Goal: Book appointment/travel/reservation

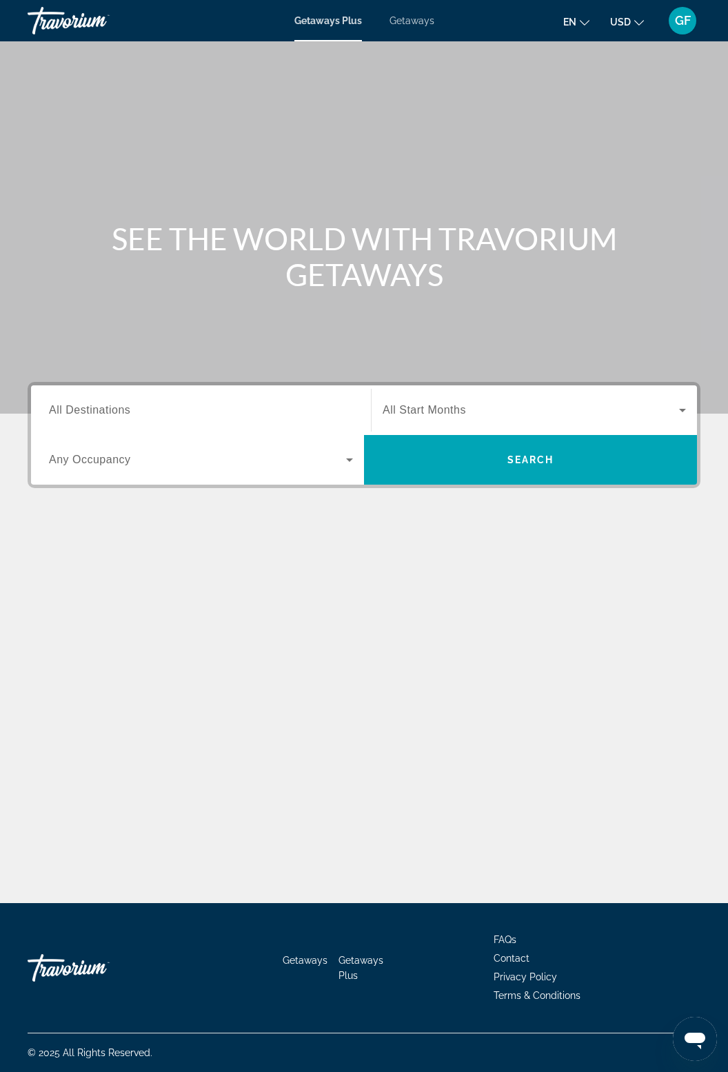
click at [185, 405] on input "Destination All Destinations" at bounding box center [201, 411] width 304 height 17
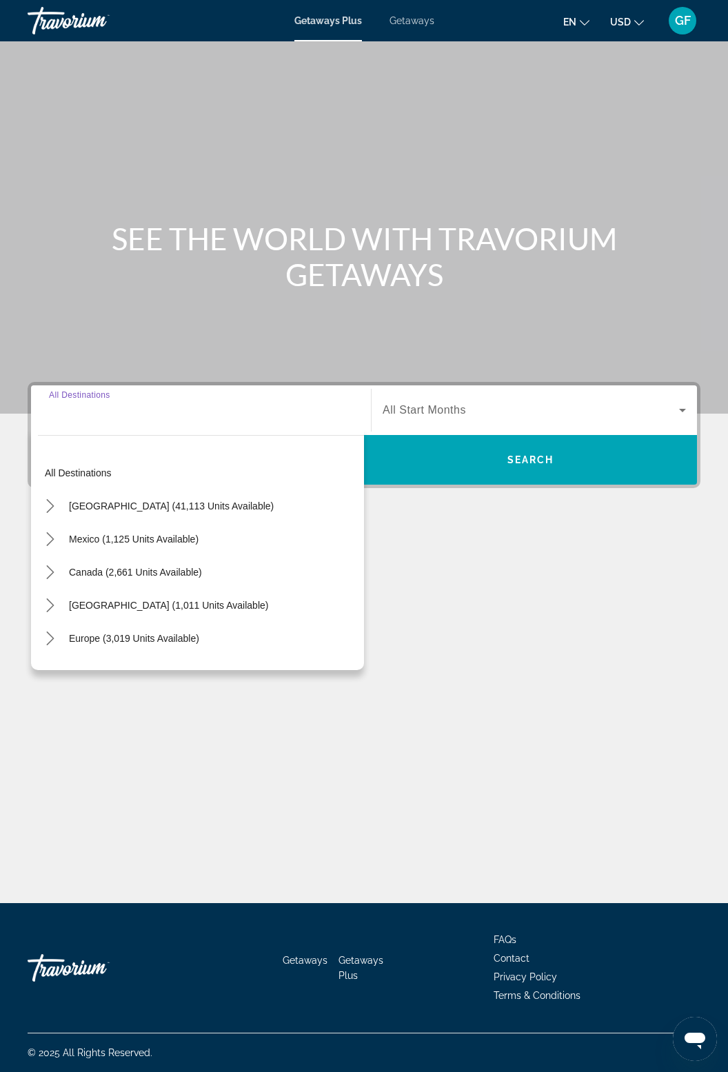
scroll to position [44, 0]
click at [60, 627] on mat-icon "Toggle Europe (3,019 units available) submenu" at bounding box center [50, 639] width 24 height 24
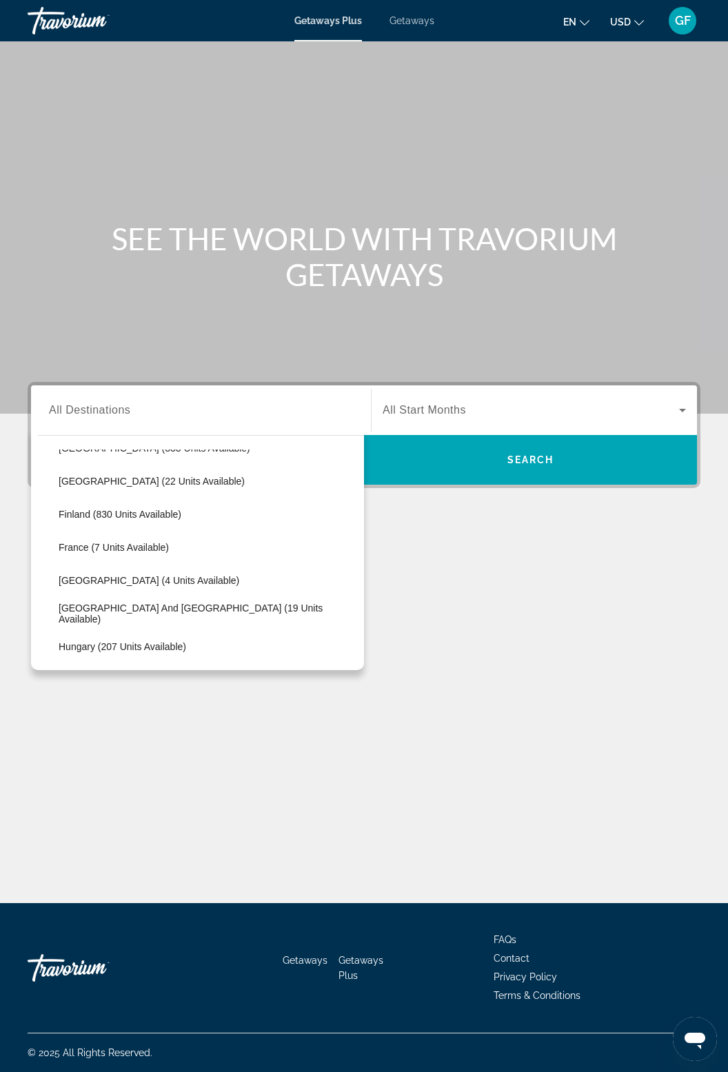
scroll to position [257, 0]
click at [139, 530] on span "Select destination: France (7 units available)" at bounding box center [208, 546] width 312 height 33
type input "**********"
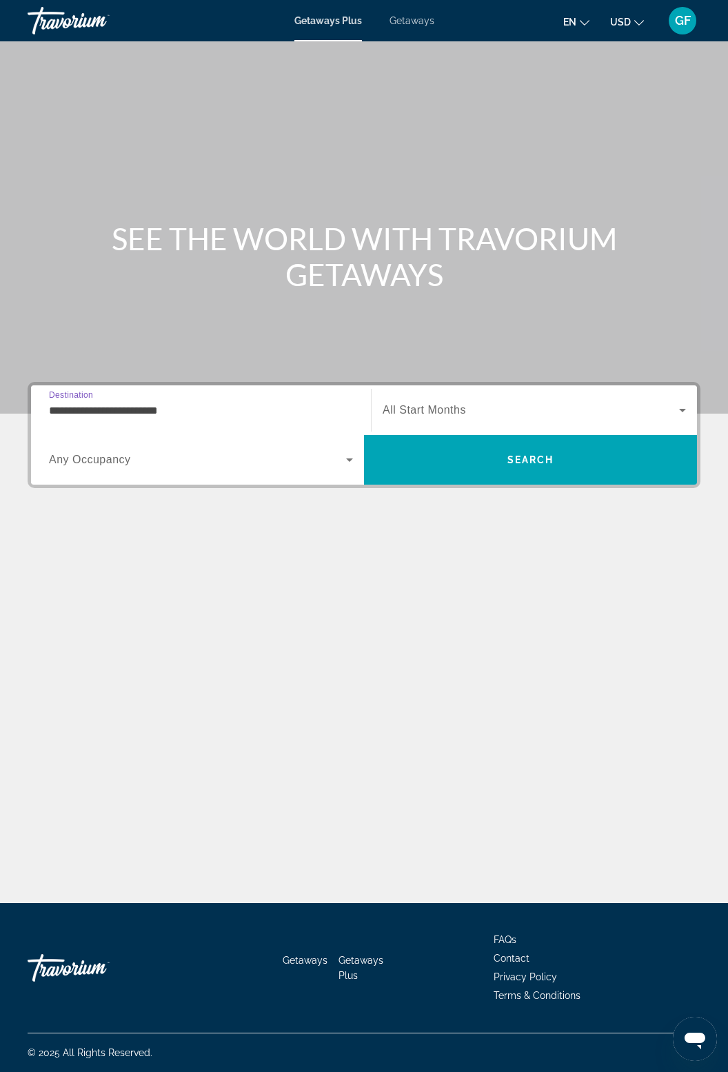
click at [676, 402] on icon "Search widget" at bounding box center [682, 410] width 17 height 17
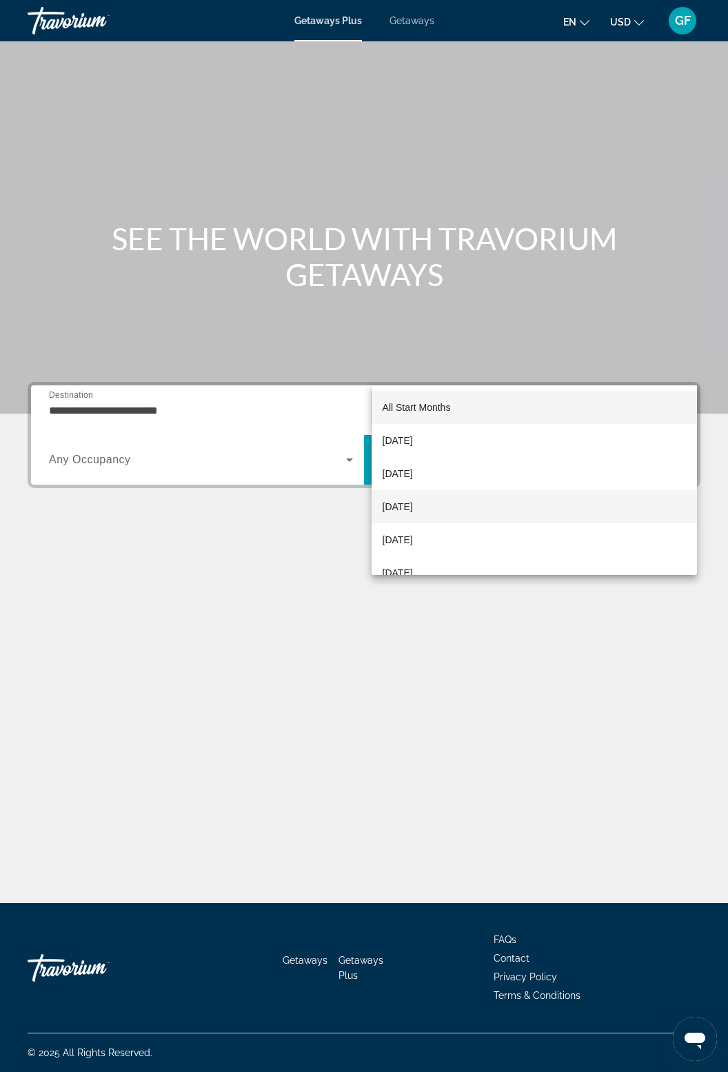
click at [413, 508] on span "[DATE]" at bounding box center [398, 506] width 30 height 17
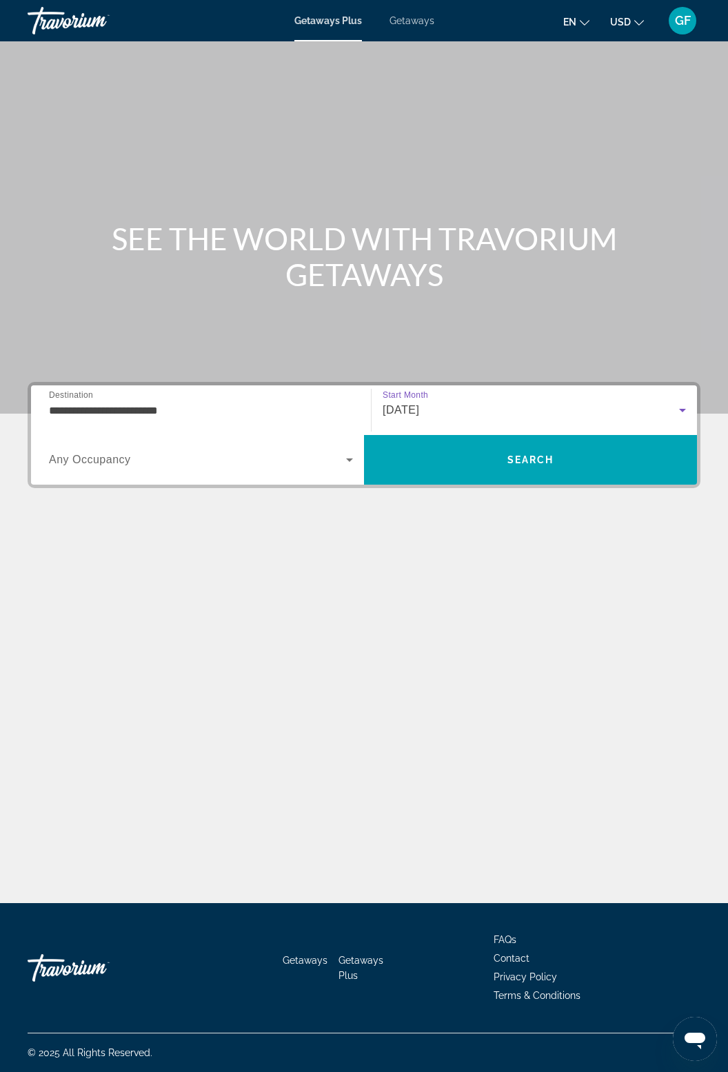
click at [420, 15] on span "Getaways" at bounding box center [411, 20] width 45 height 11
click at [152, 405] on input "Destination All Destinations" at bounding box center [201, 411] width 304 height 17
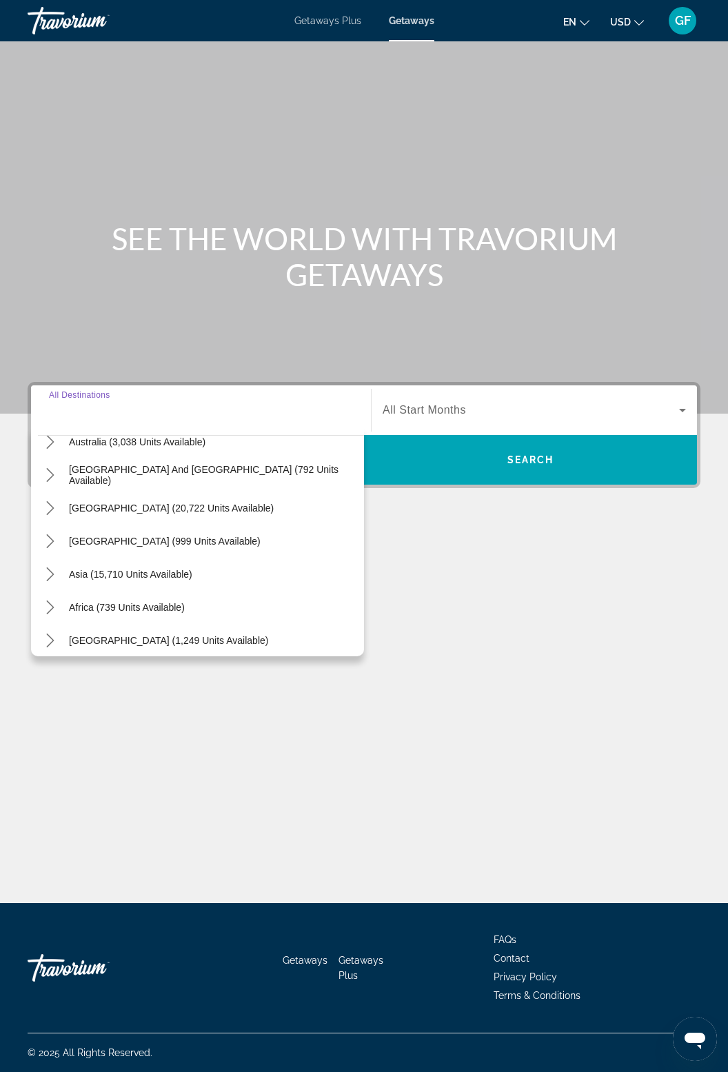
scroll to position [223, 0]
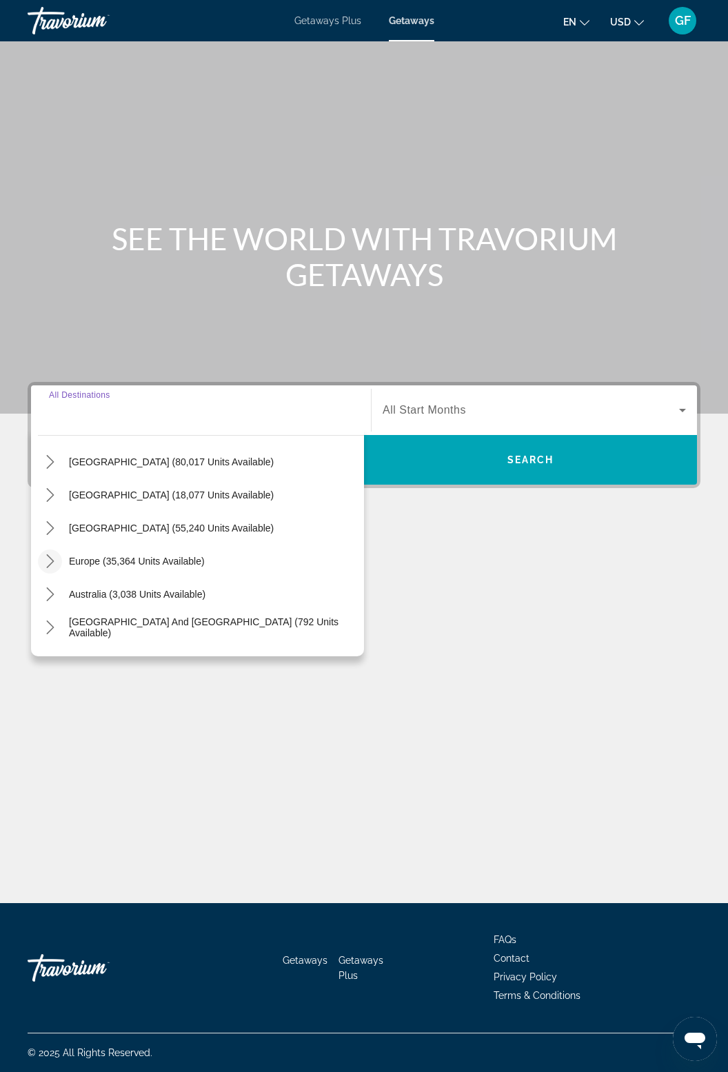
click at [54, 554] on icon "Toggle Europe (35,364 units available) submenu" at bounding box center [50, 561] width 14 height 14
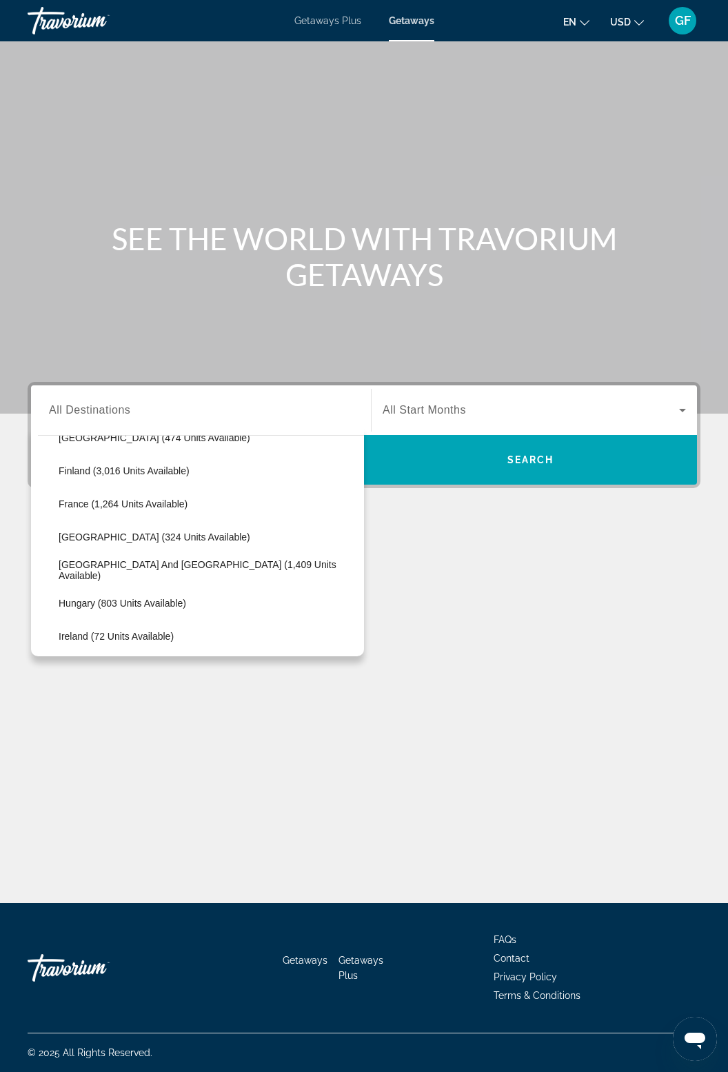
scroll to position [353, 0]
click at [159, 498] on span "France (1,264 units available)" at bounding box center [123, 503] width 129 height 11
type input "**********"
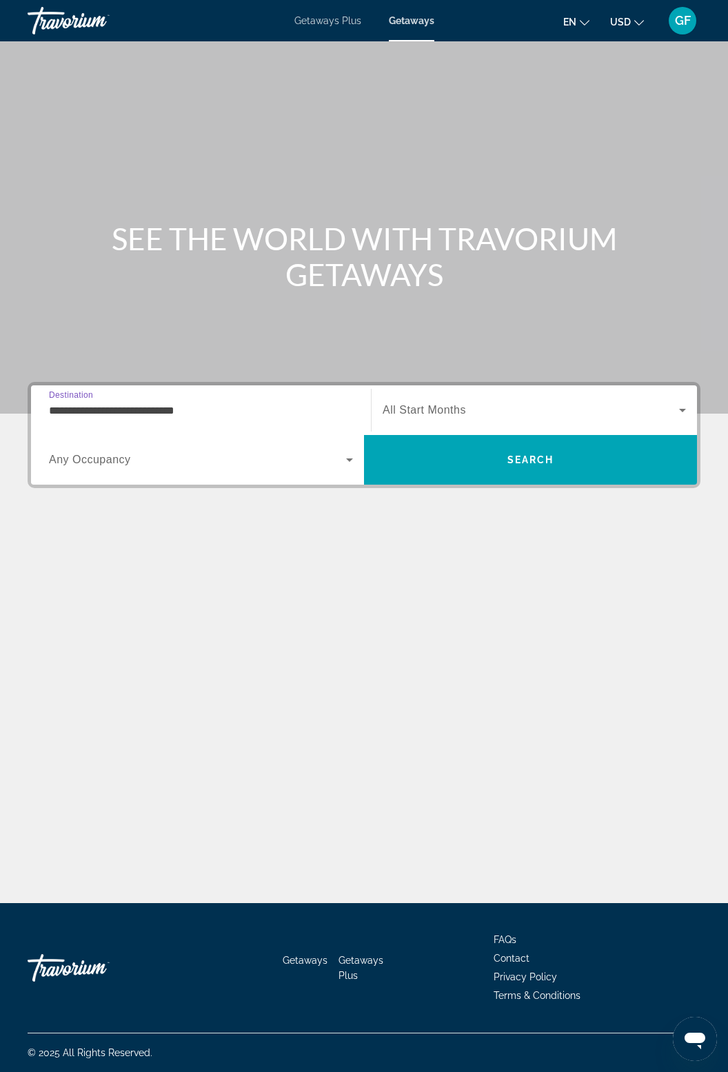
click at [682, 402] on icon "Search widget" at bounding box center [682, 410] width 17 height 17
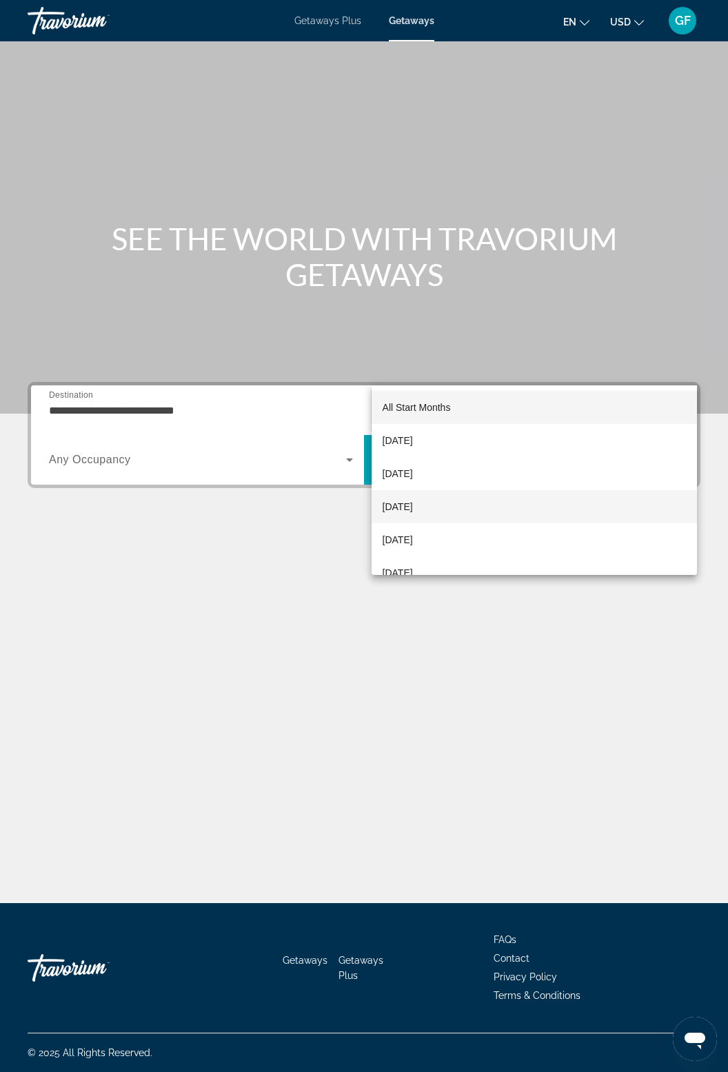
click at [413, 505] on span "[DATE]" at bounding box center [398, 506] width 30 height 17
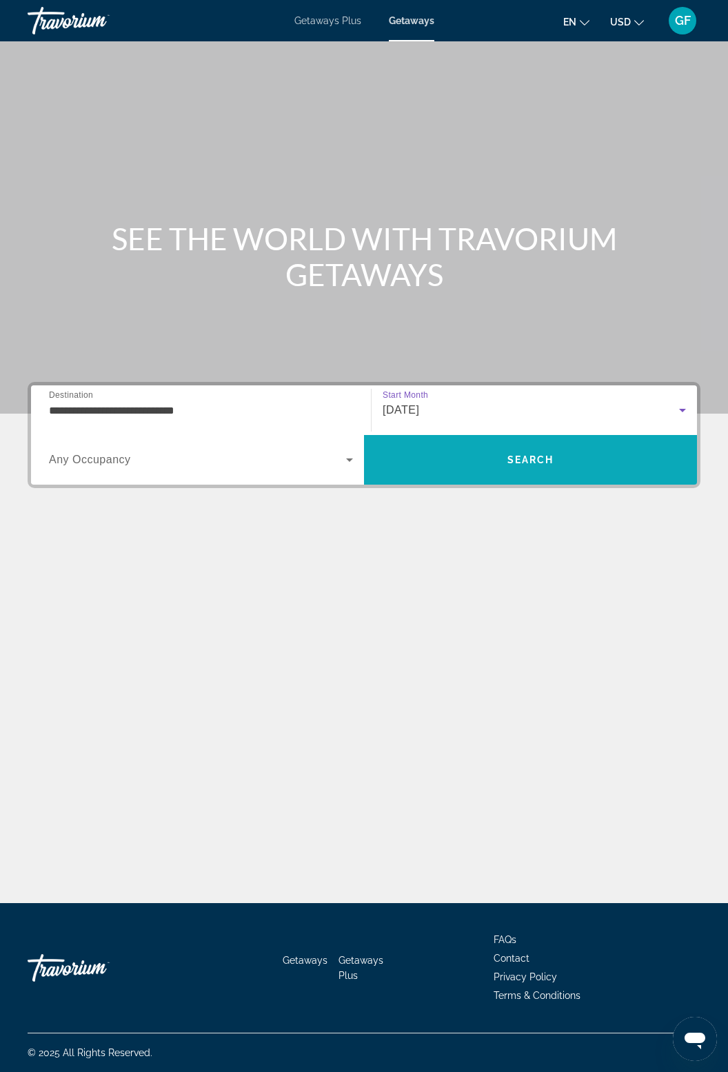
click at [552, 454] on span "Search" at bounding box center [530, 459] width 47 height 11
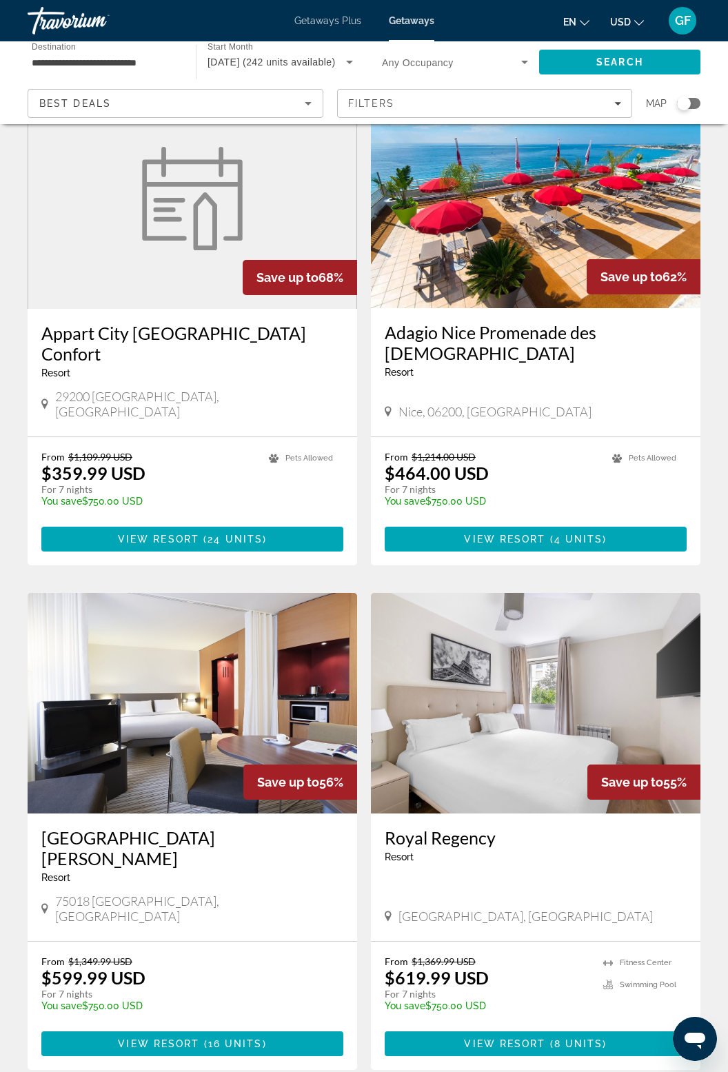
scroll to position [2090, 0]
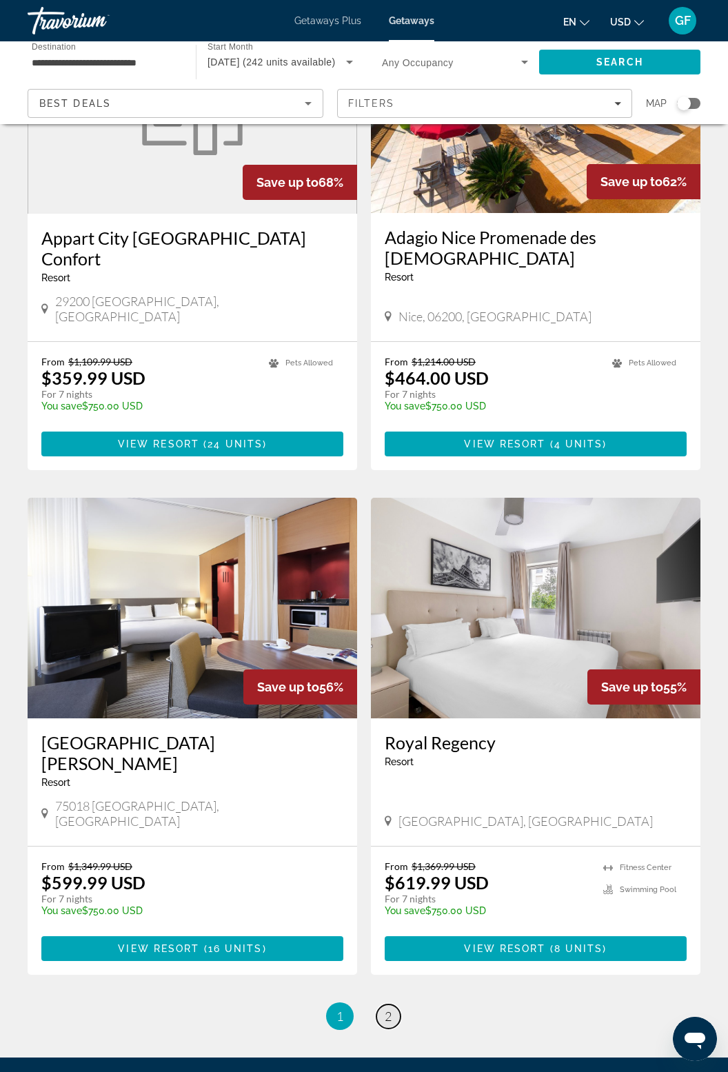
click at [387, 1008] on span "2" at bounding box center [388, 1015] width 7 height 15
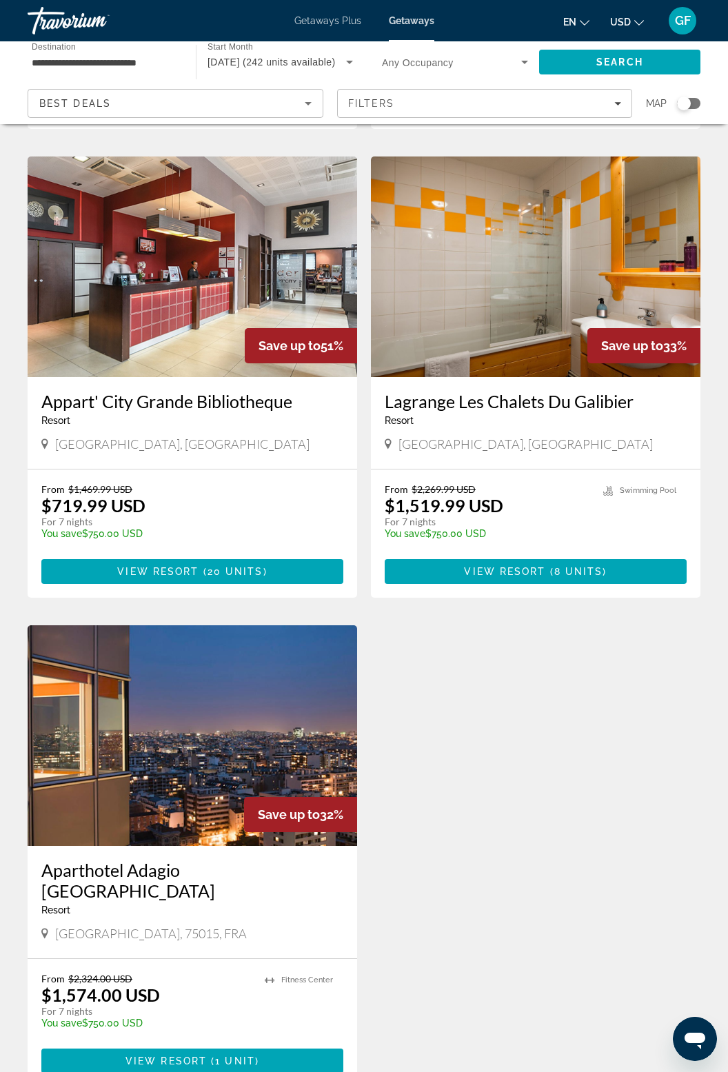
scroll to position [502, 0]
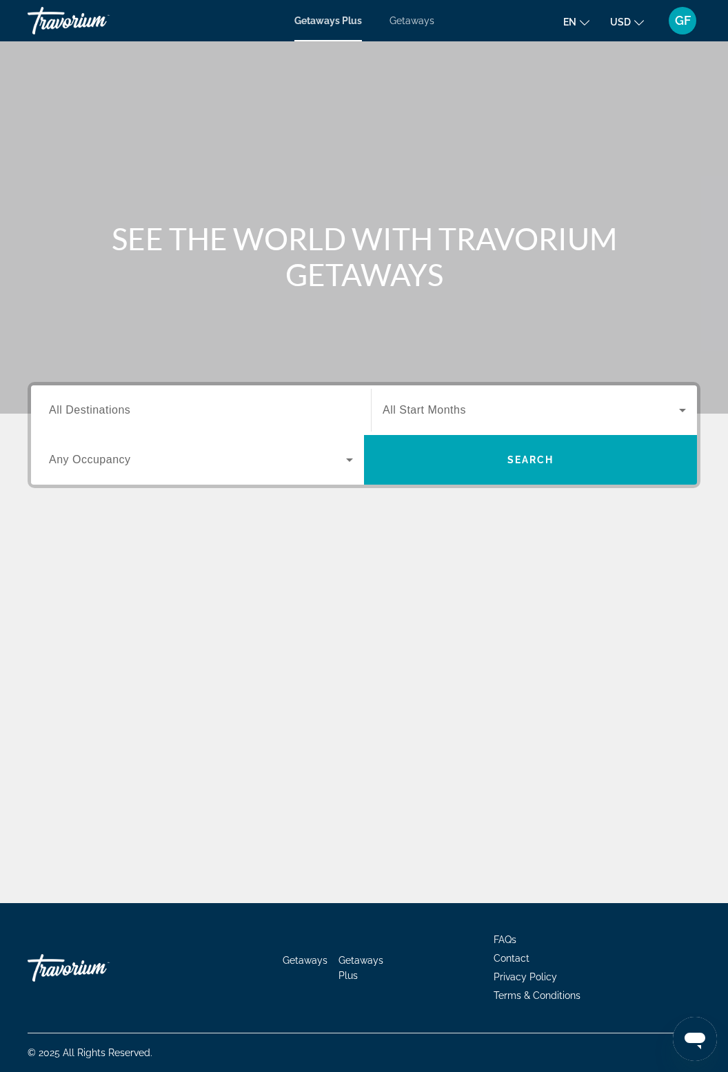
click at [403, 24] on span "Getaways" at bounding box center [411, 20] width 45 height 11
click at [130, 404] on span "All Destinations" at bounding box center [89, 410] width 81 height 12
click at [130, 404] on input "Destination All Destinations" at bounding box center [201, 411] width 304 height 17
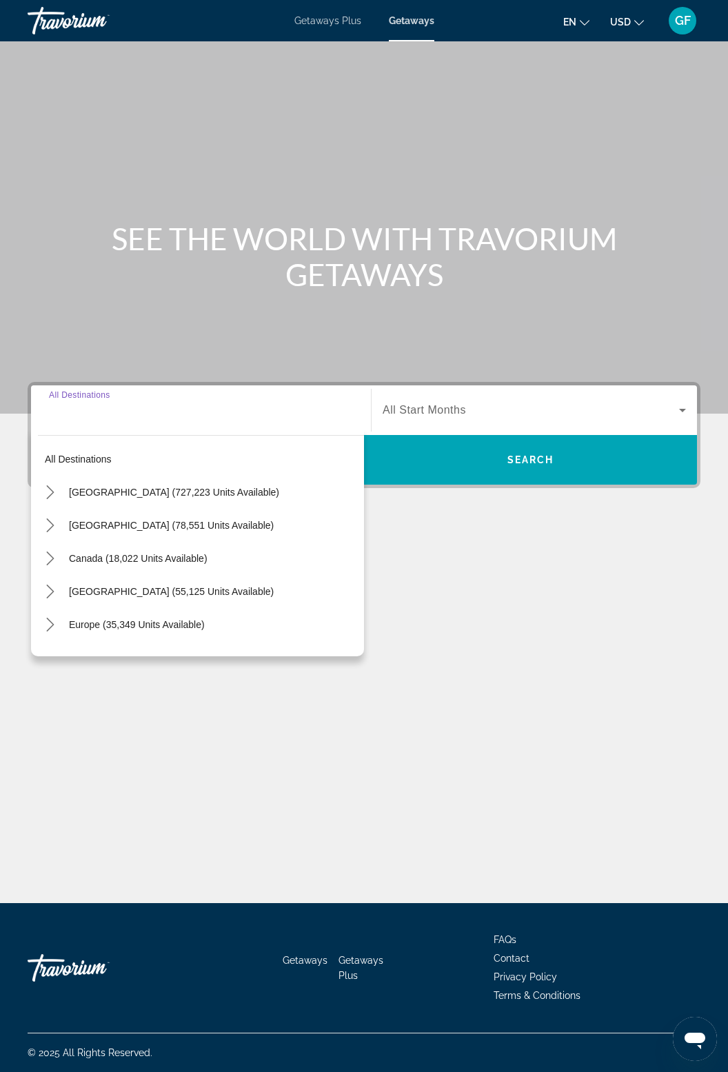
scroll to position [44, 0]
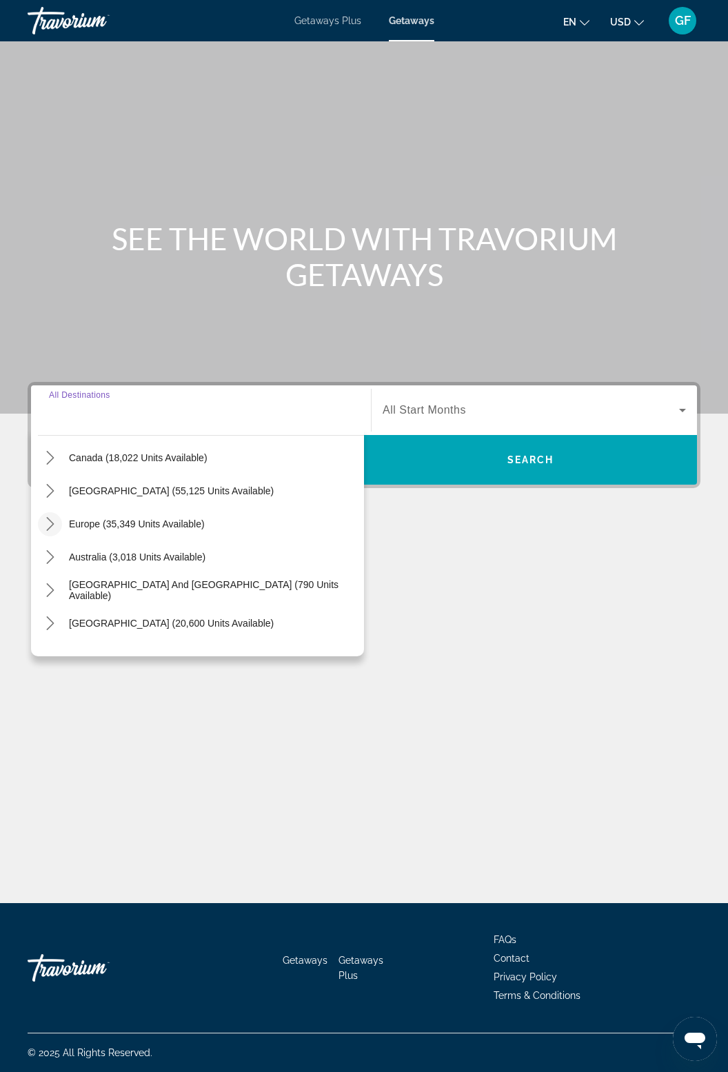
click at [57, 512] on mat-icon "Toggle Europe (35,349 units available) submenu" at bounding box center [50, 524] width 24 height 24
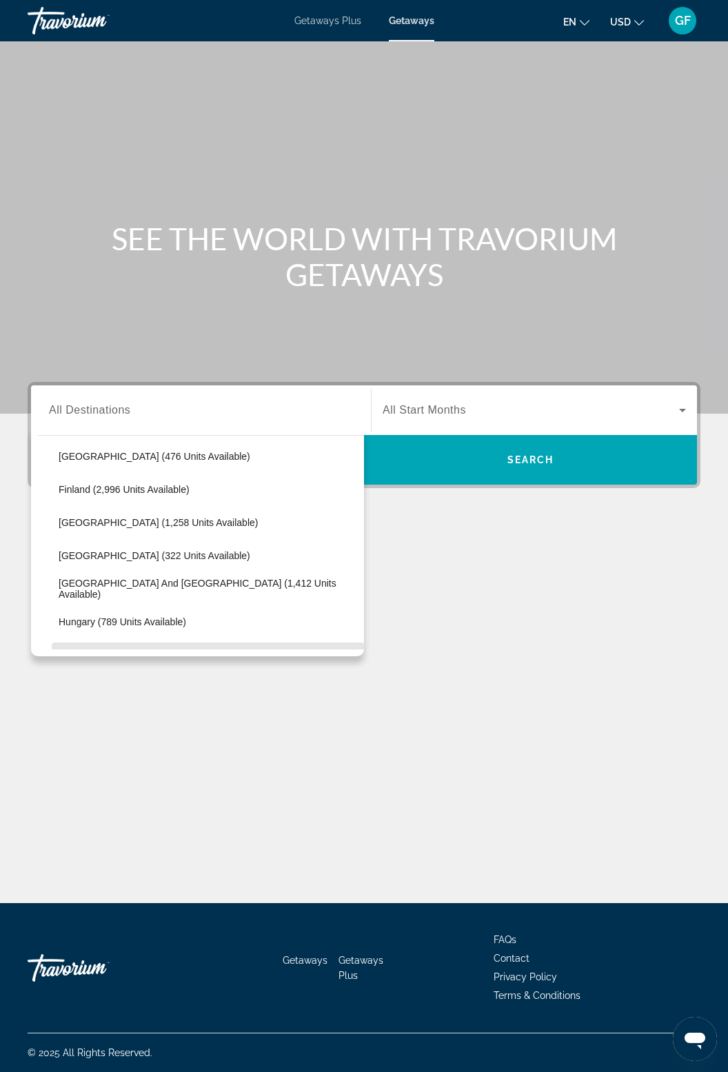
scroll to position [333, 0]
click at [171, 529] on span "Select destination: France (1,258 units available)" at bounding box center [208, 523] width 312 height 33
type input "**********"
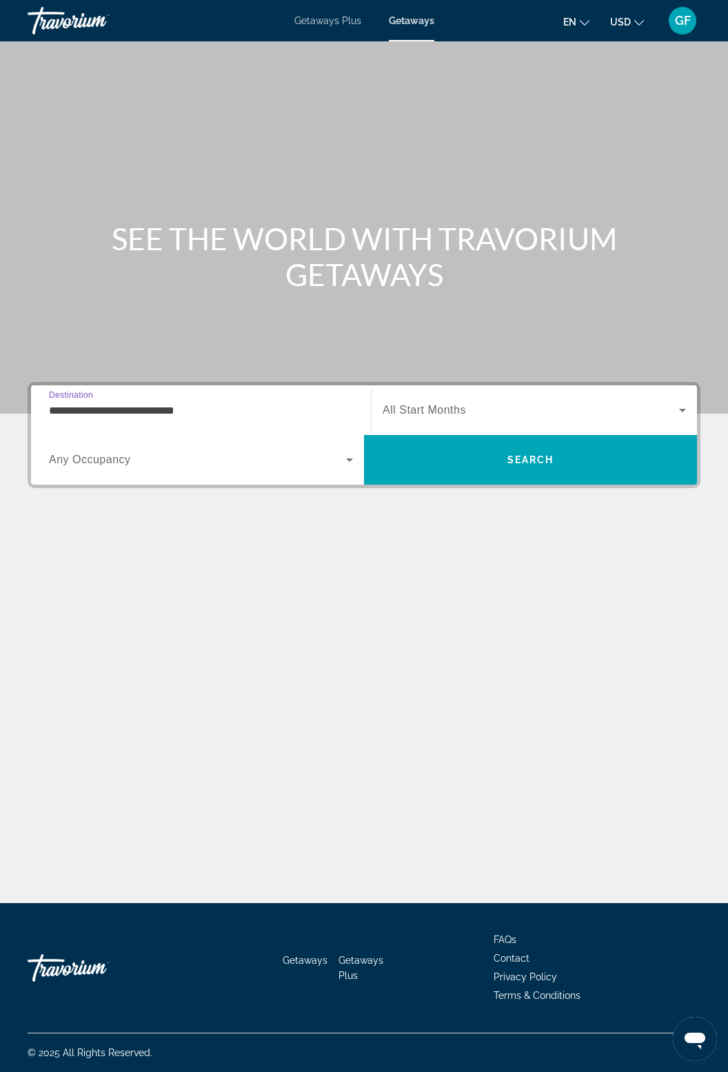
scroll to position [44, 0]
click at [666, 402] on span "Search widget" at bounding box center [531, 410] width 296 height 17
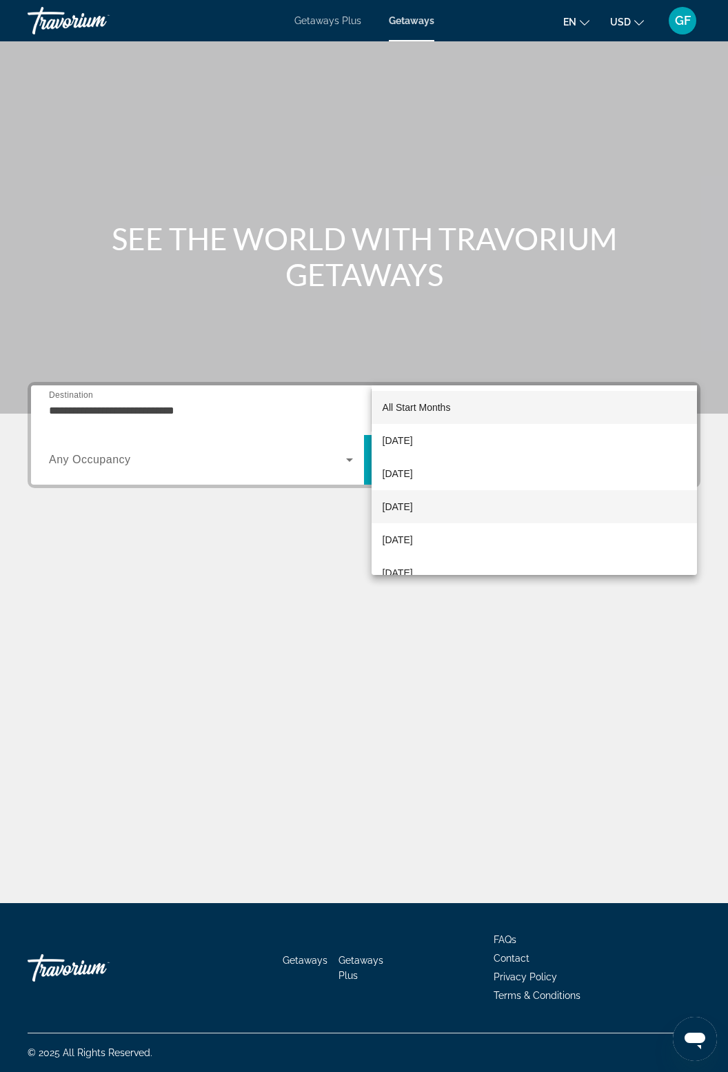
click at [413, 510] on span "[DATE]" at bounding box center [398, 506] width 30 height 17
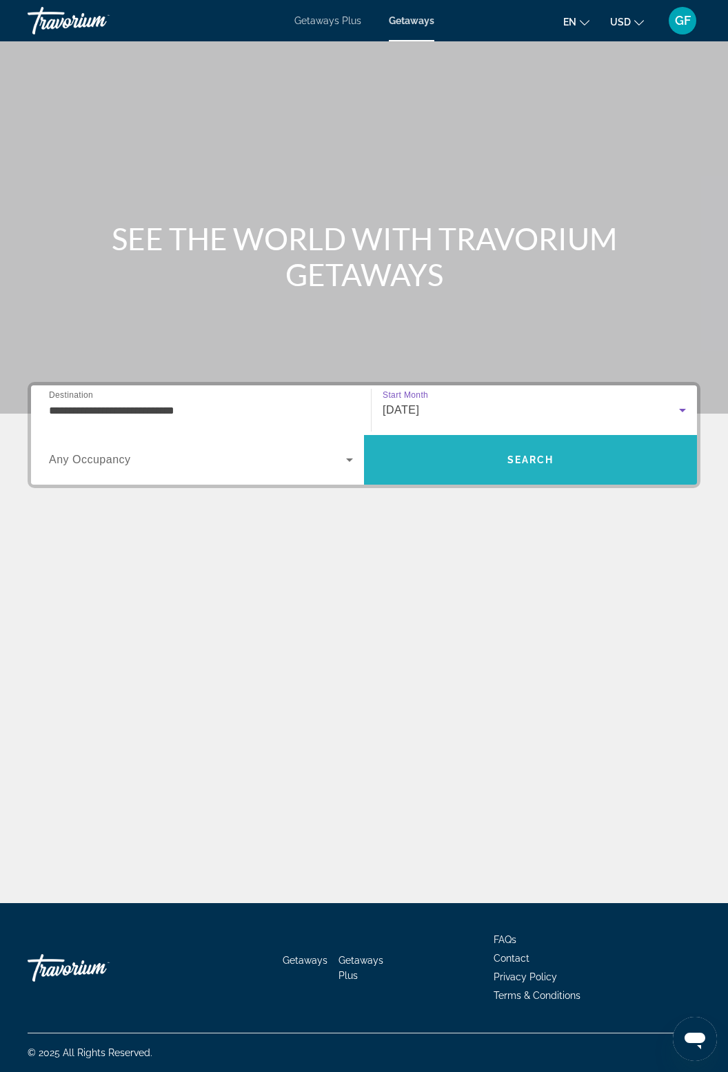
click at [509, 443] on span "Search" at bounding box center [530, 459] width 333 height 33
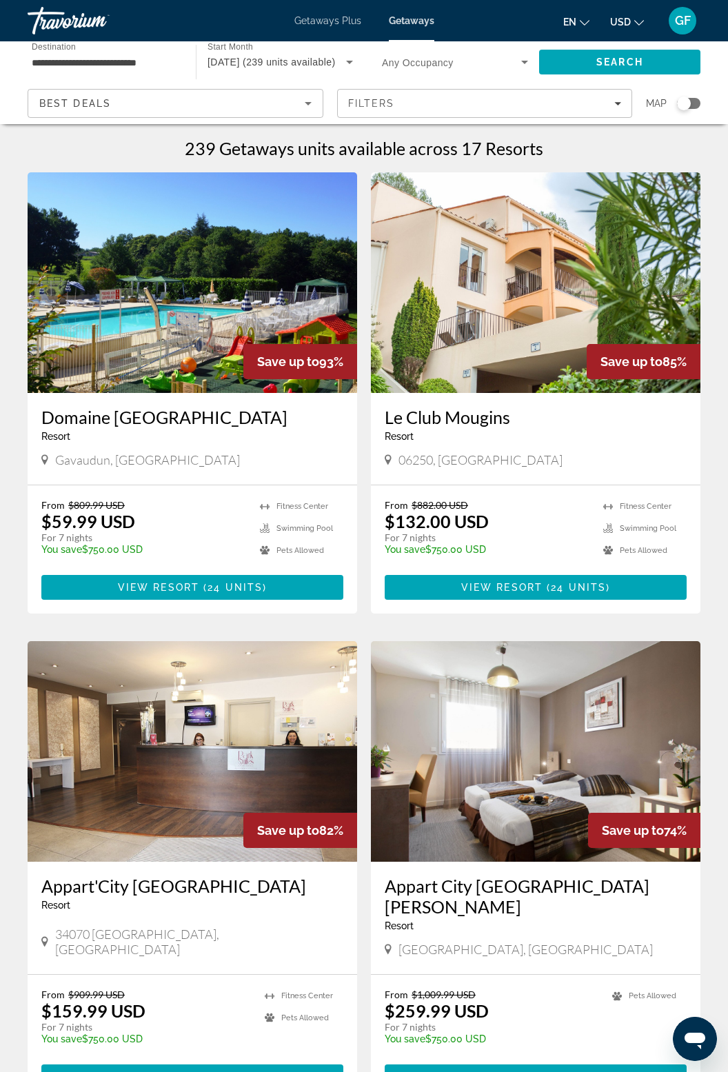
click at [539, 298] on img "Main content" at bounding box center [535, 282] width 329 height 221
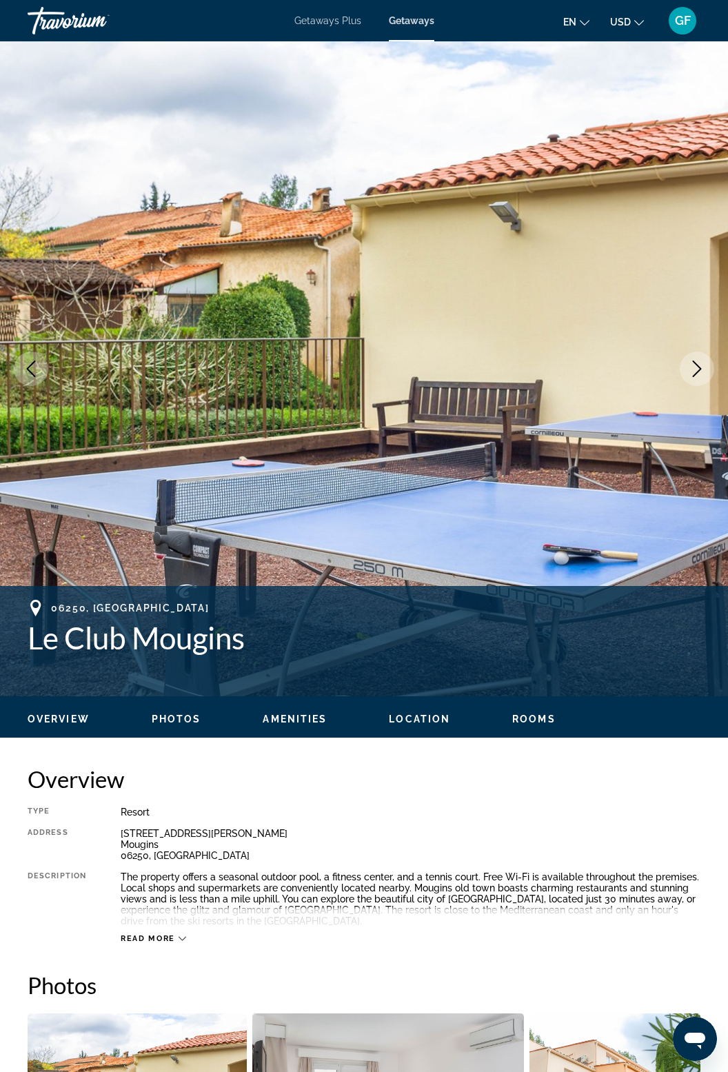
click at [686, 372] on button "Next image" at bounding box center [697, 369] width 34 height 34
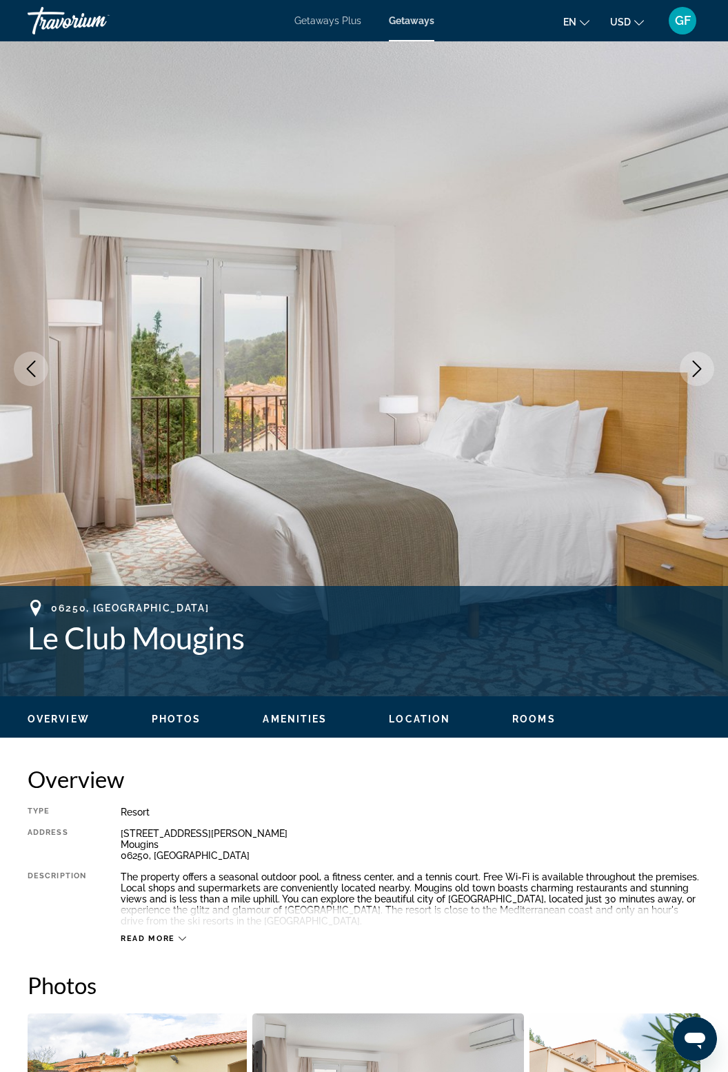
click at [689, 378] on button "Next image" at bounding box center [697, 369] width 34 height 34
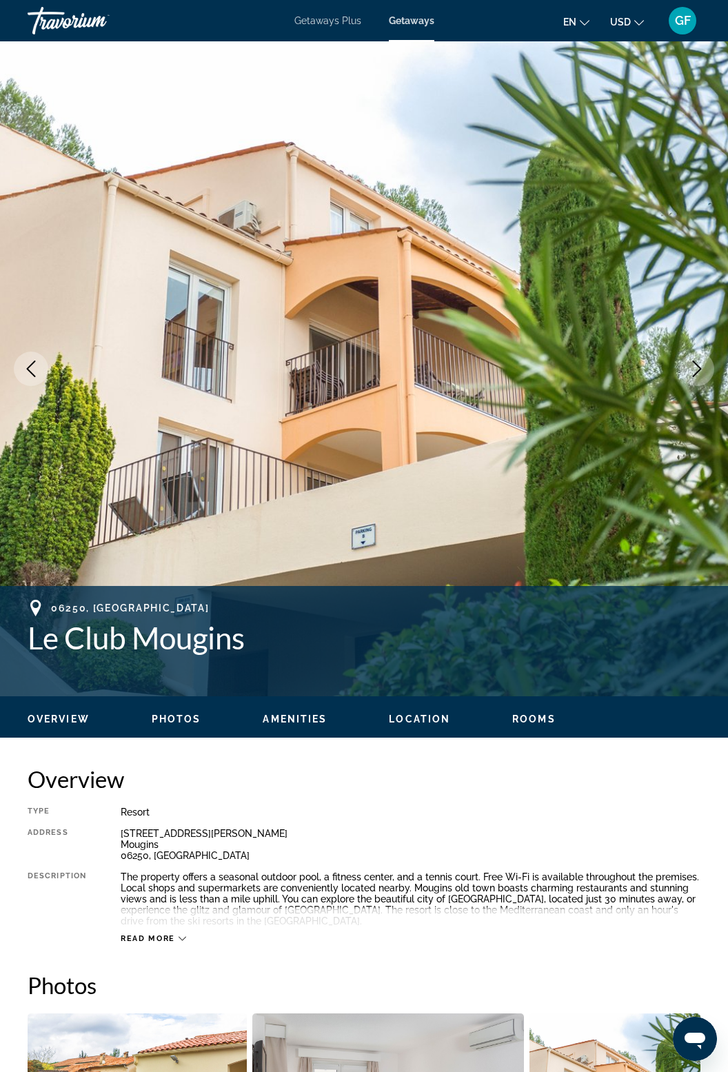
click at [691, 375] on icon "Next image" at bounding box center [697, 368] width 17 height 17
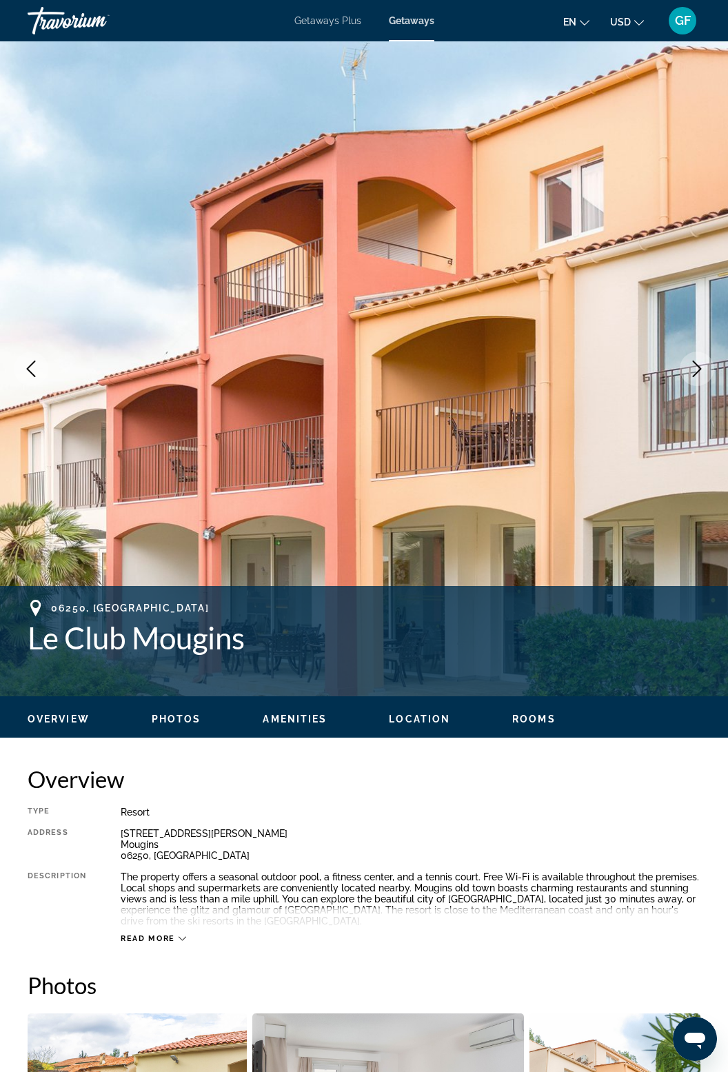
click at [694, 370] on icon "Next image" at bounding box center [697, 368] width 17 height 17
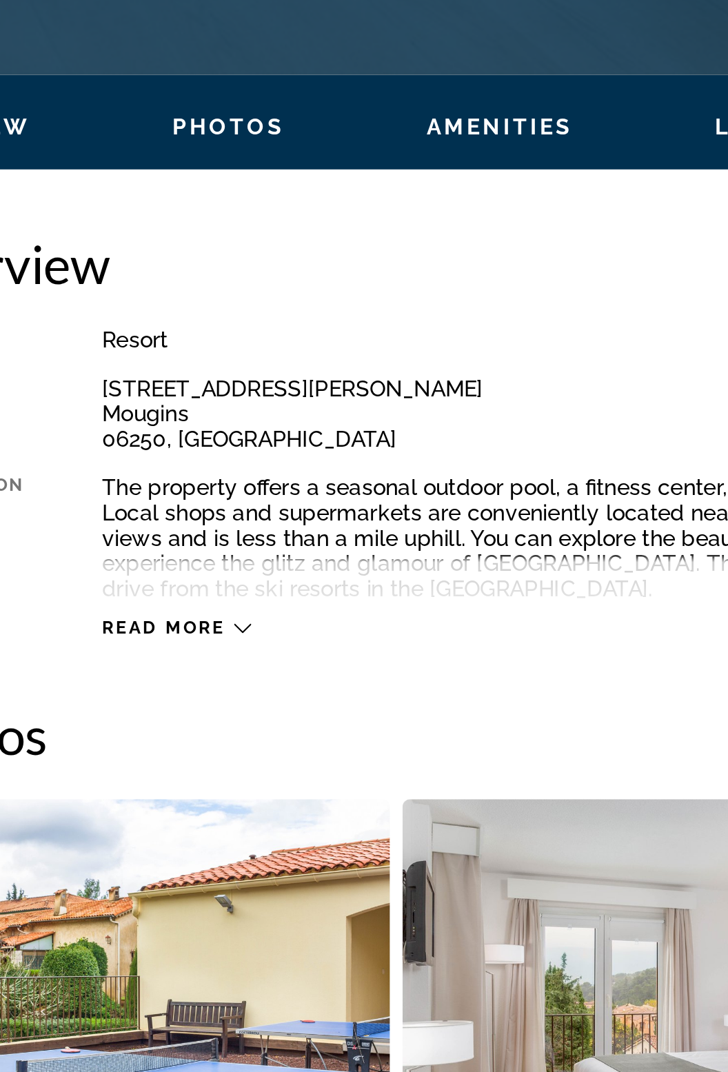
scroll to position [462, 0]
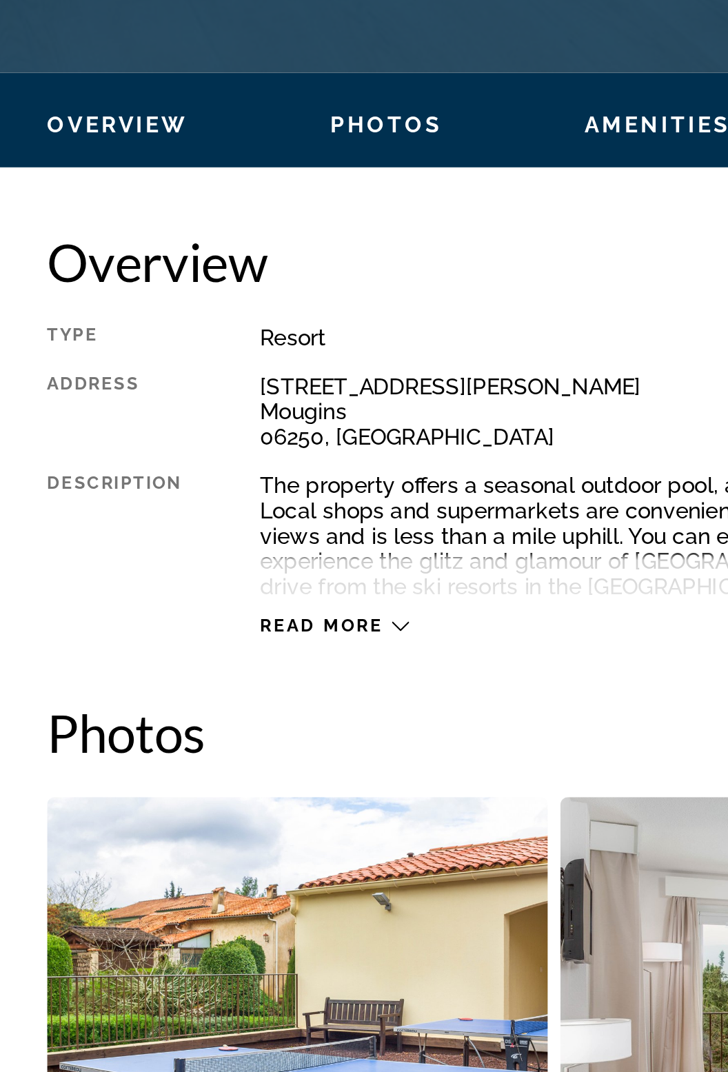
click at [172, 471] on span "Read more" at bounding box center [148, 475] width 54 height 9
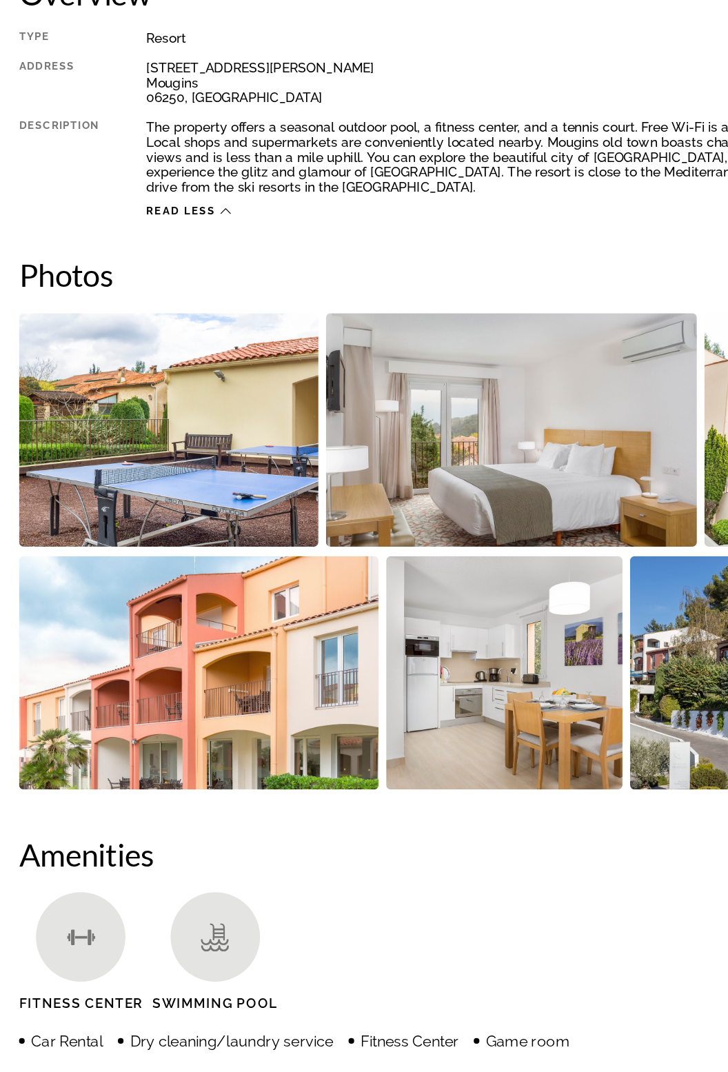
scroll to position [489, 0]
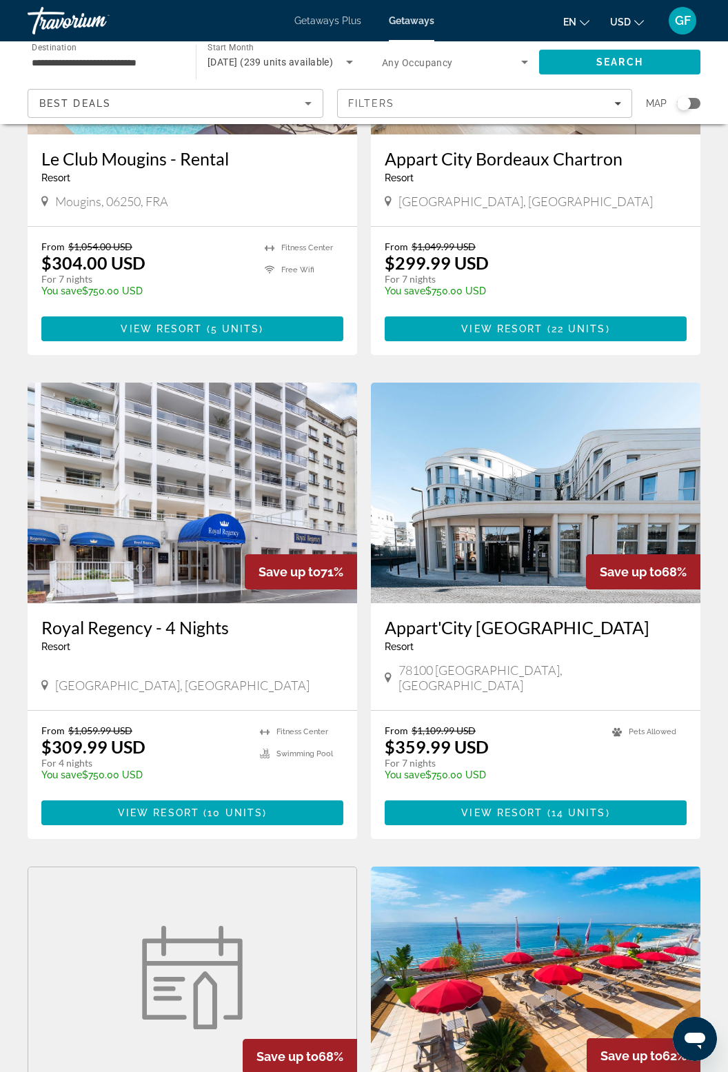
scroll to position [1217, 0]
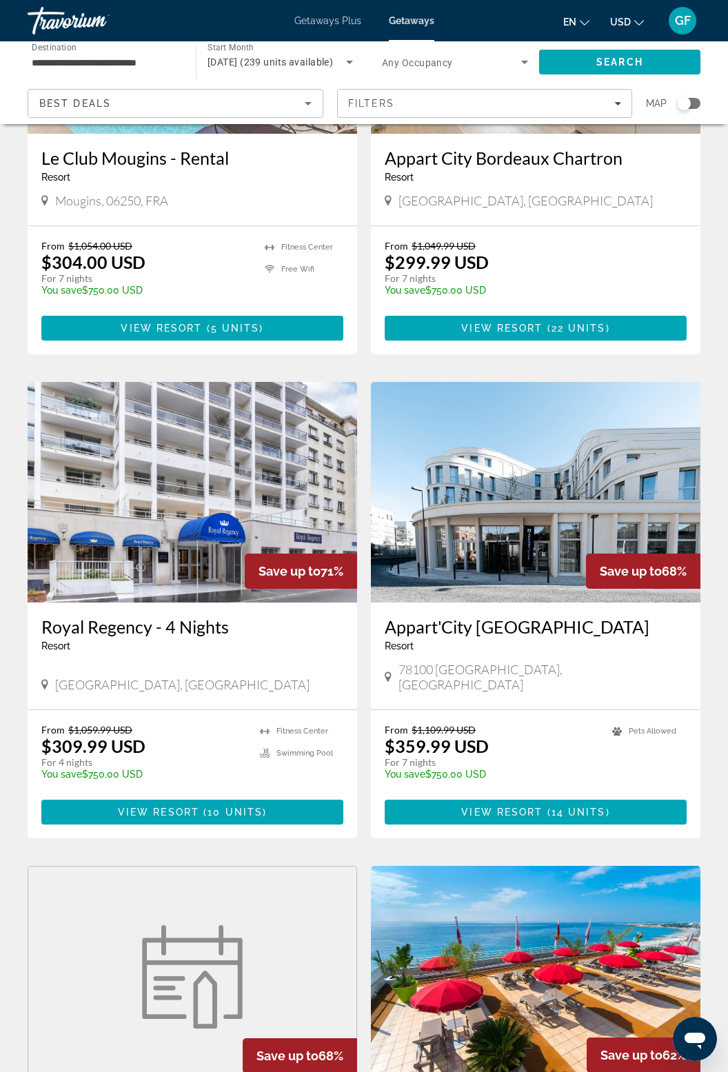
click at [255, 495] on img "Main content" at bounding box center [192, 492] width 329 height 221
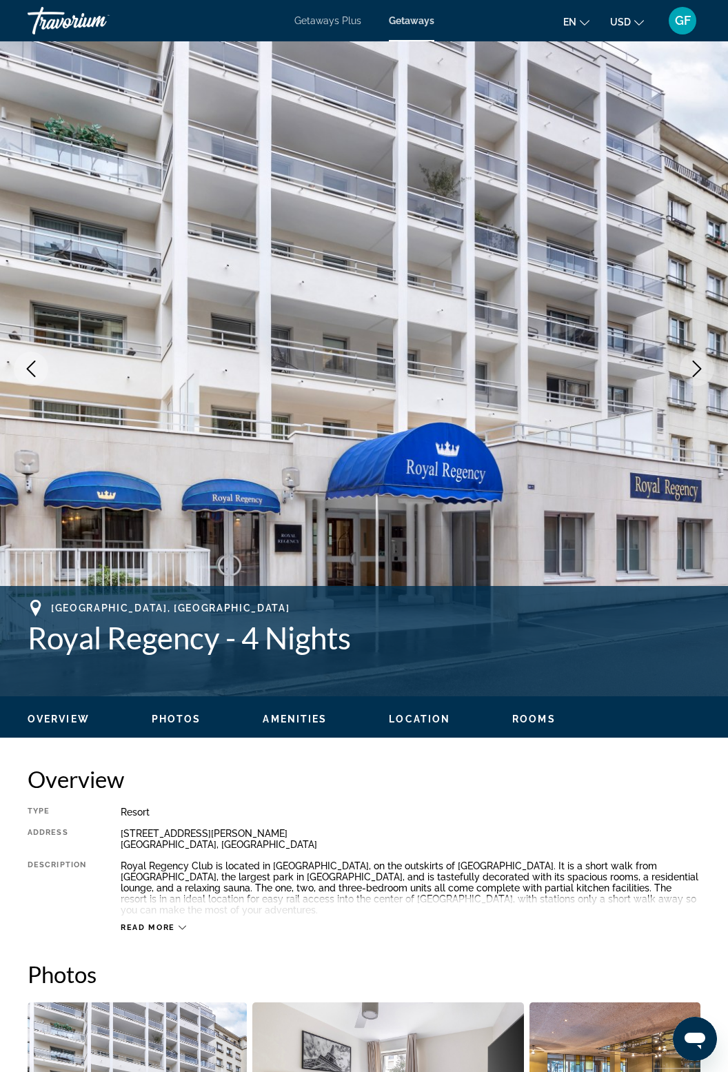
click at [704, 367] on icon "Next image" at bounding box center [697, 368] width 17 height 17
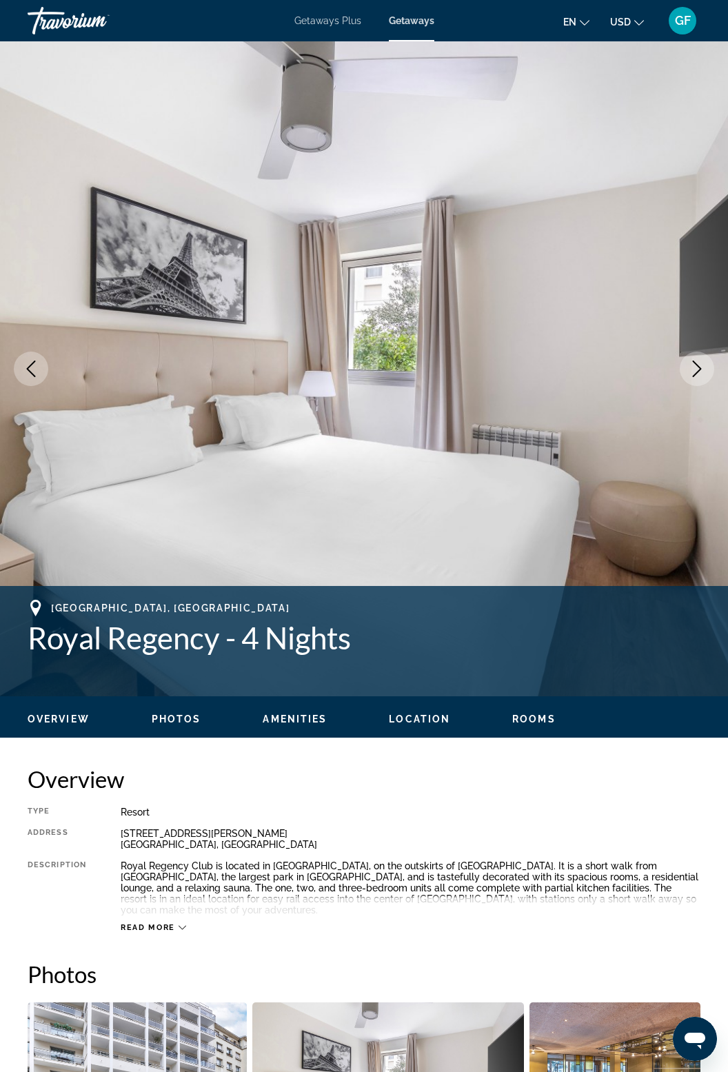
click at [703, 369] on icon "Next image" at bounding box center [697, 368] width 17 height 17
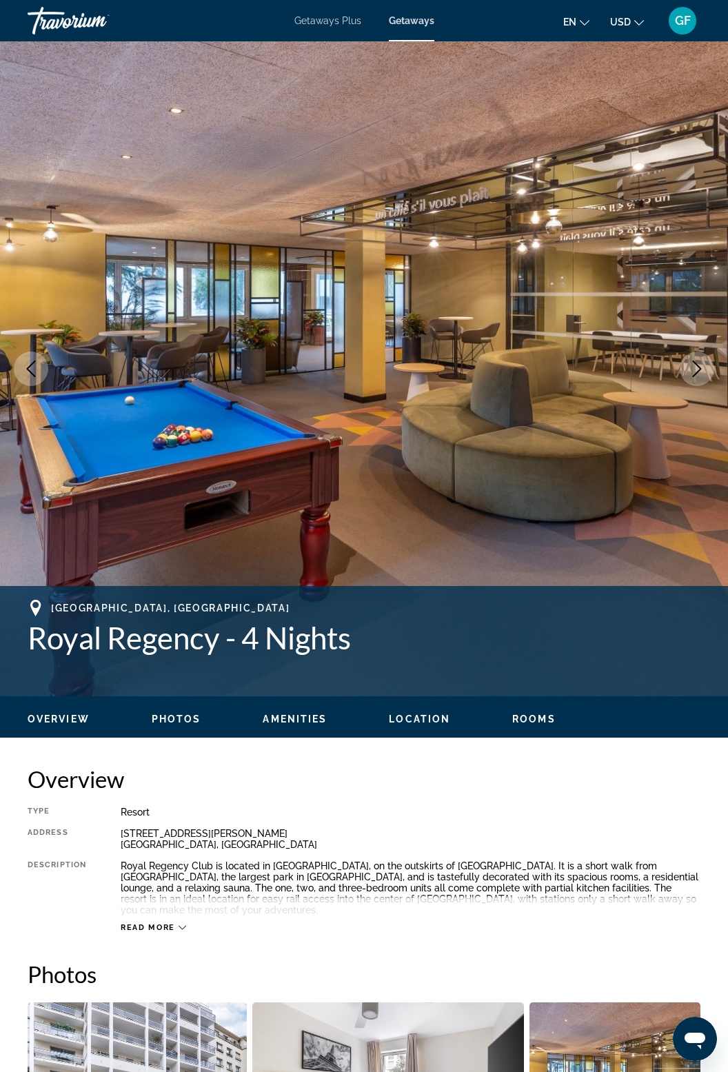
click at [698, 369] on icon "Next image" at bounding box center [697, 368] width 17 height 17
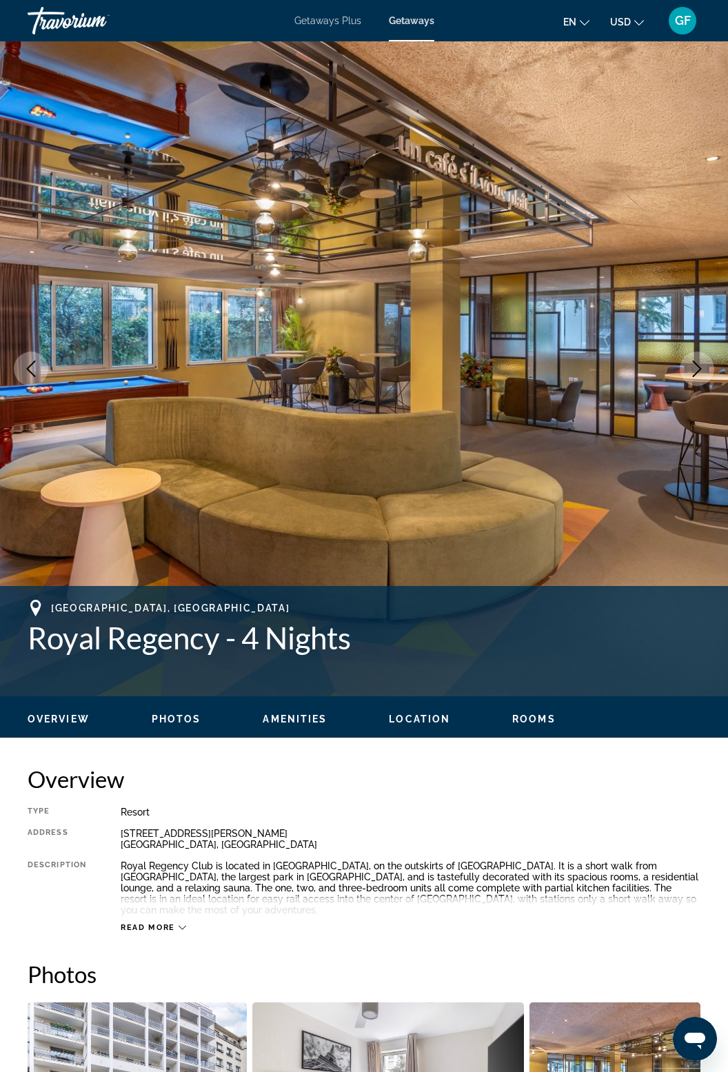
click at [692, 371] on icon "Next image" at bounding box center [697, 368] width 17 height 17
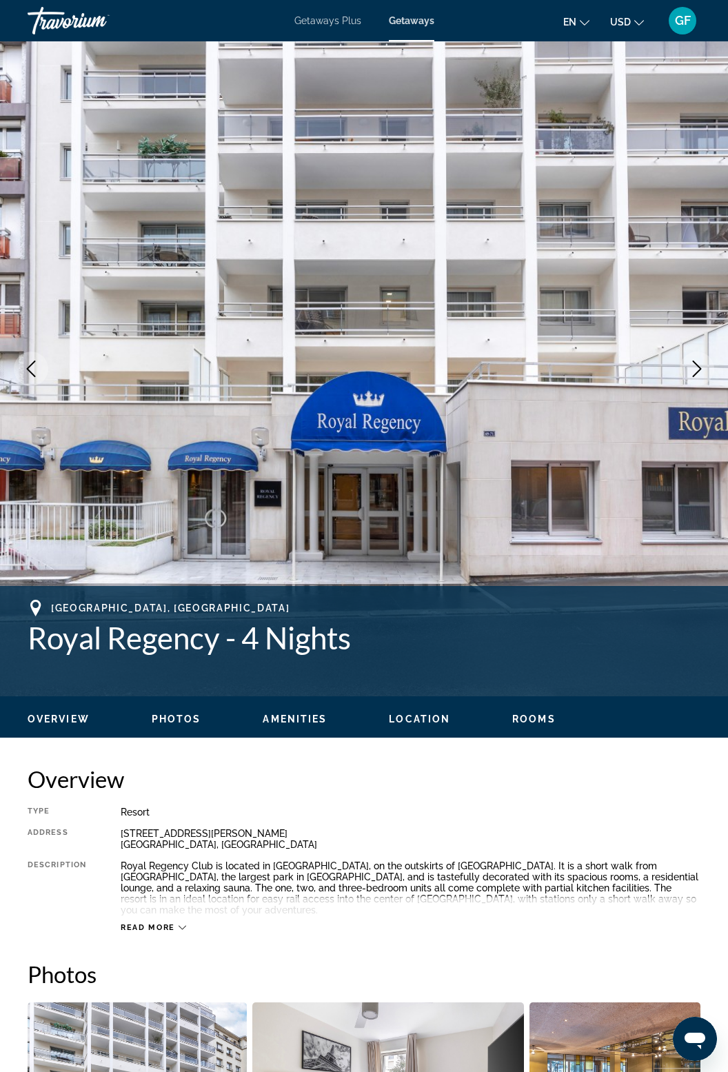
click at [689, 371] on icon "Next image" at bounding box center [697, 368] width 17 height 17
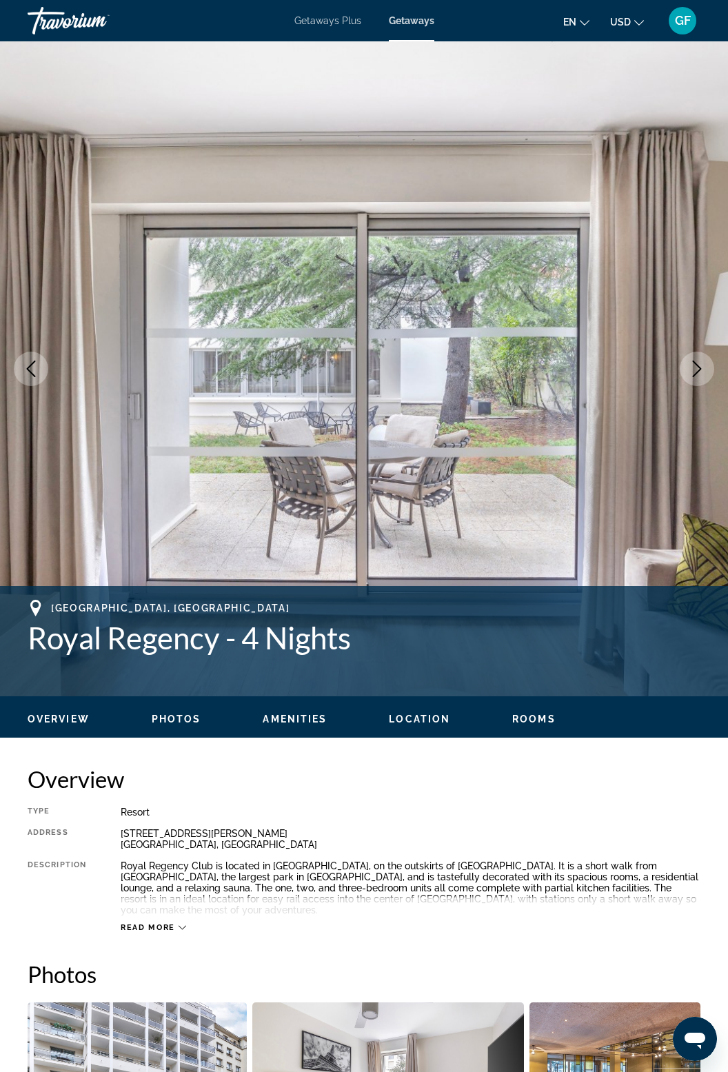
click at [699, 368] on icon "Next image" at bounding box center [697, 368] width 17 height 17
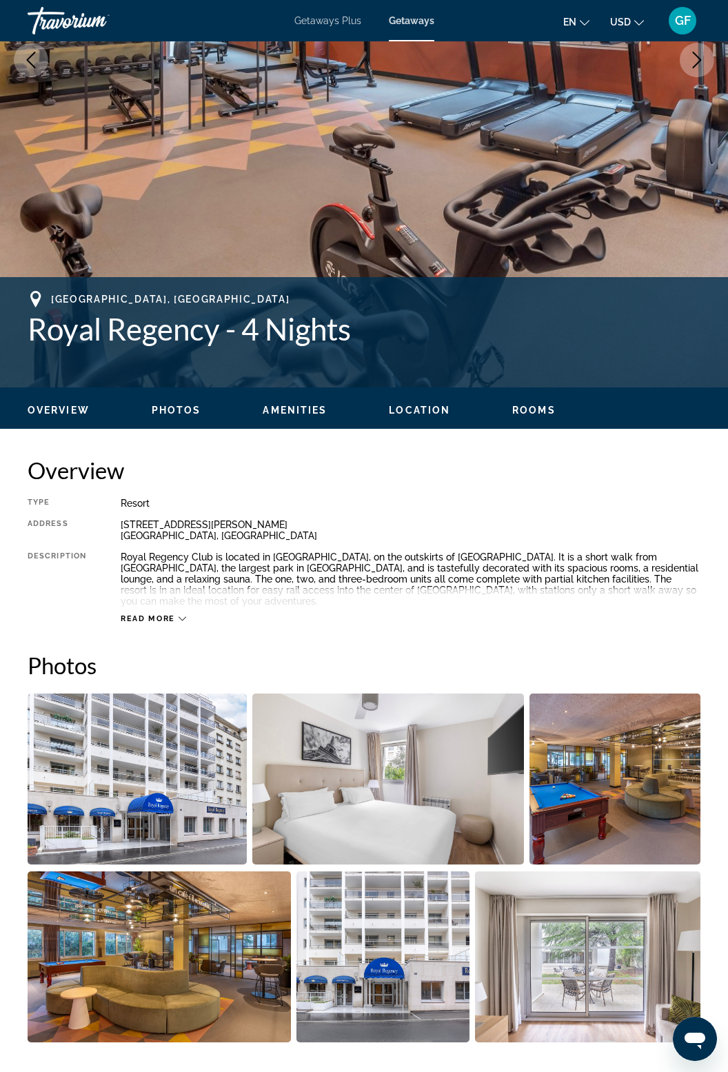
click at [184, 615] on icon "Main content" at bounding box center [183, 619] width 8 height 8
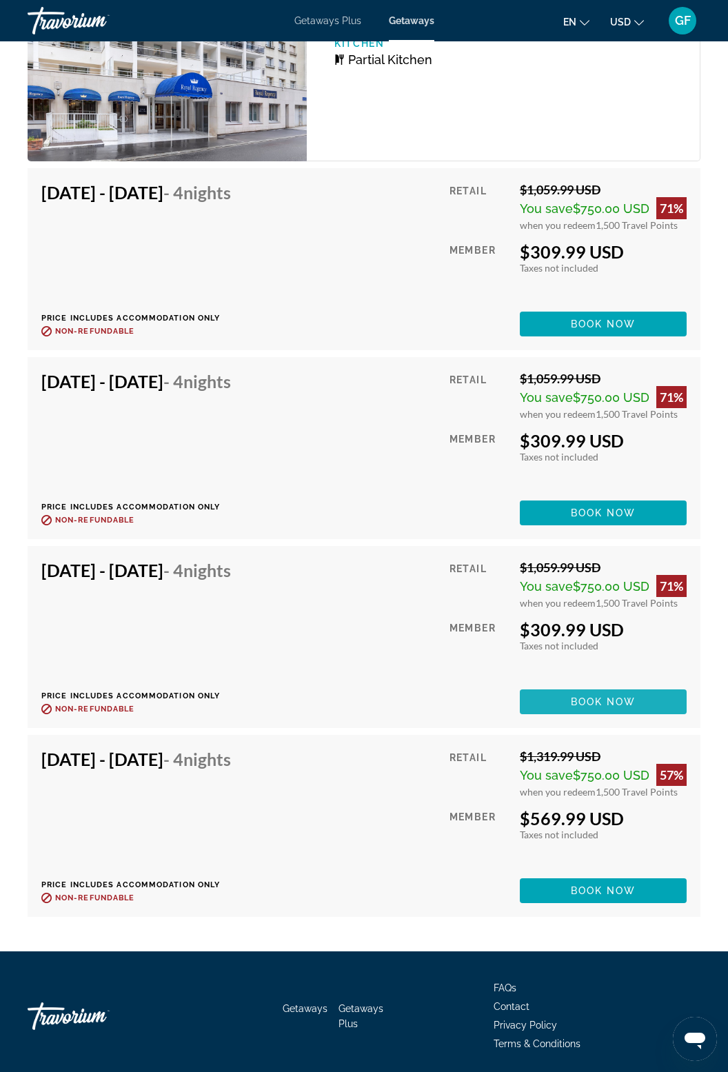
scroll to position [2920, 0]
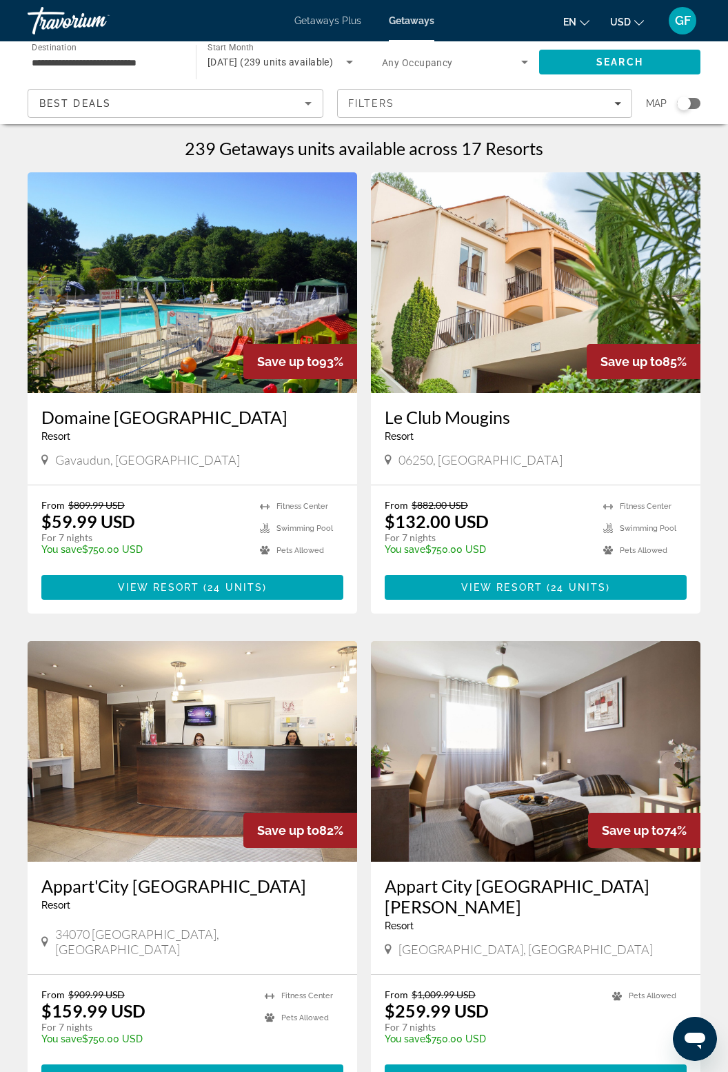
click at [192, 321] on img "Main content" at bounding box center [192, 282] width 329 height 221
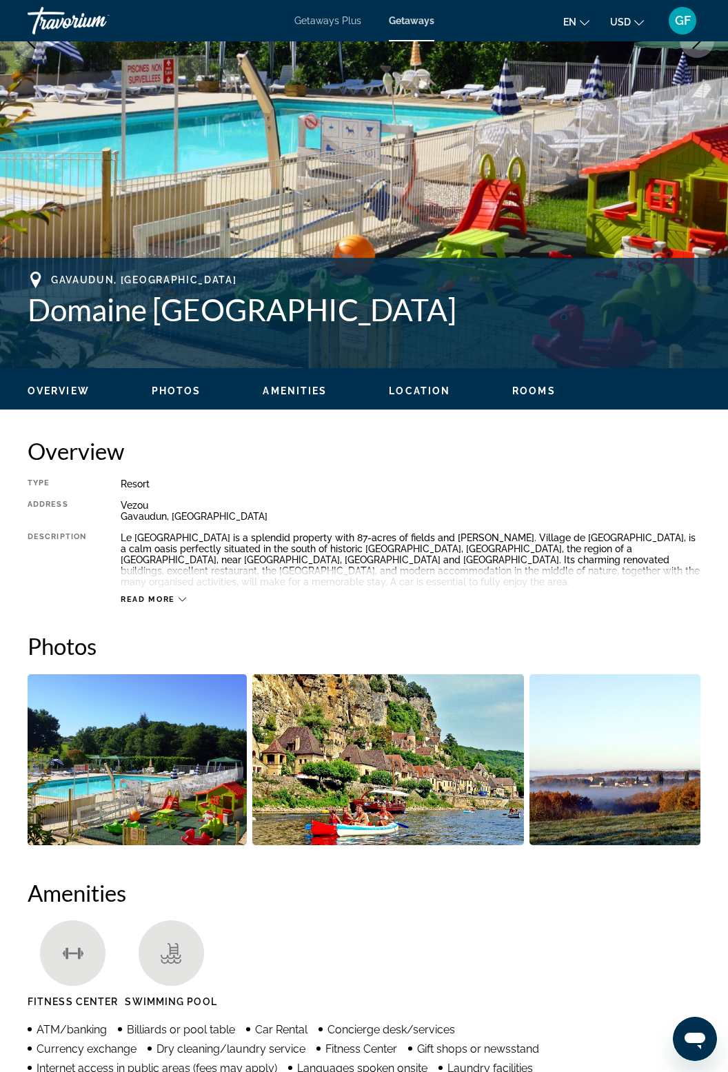
scroll to position [336, 0]
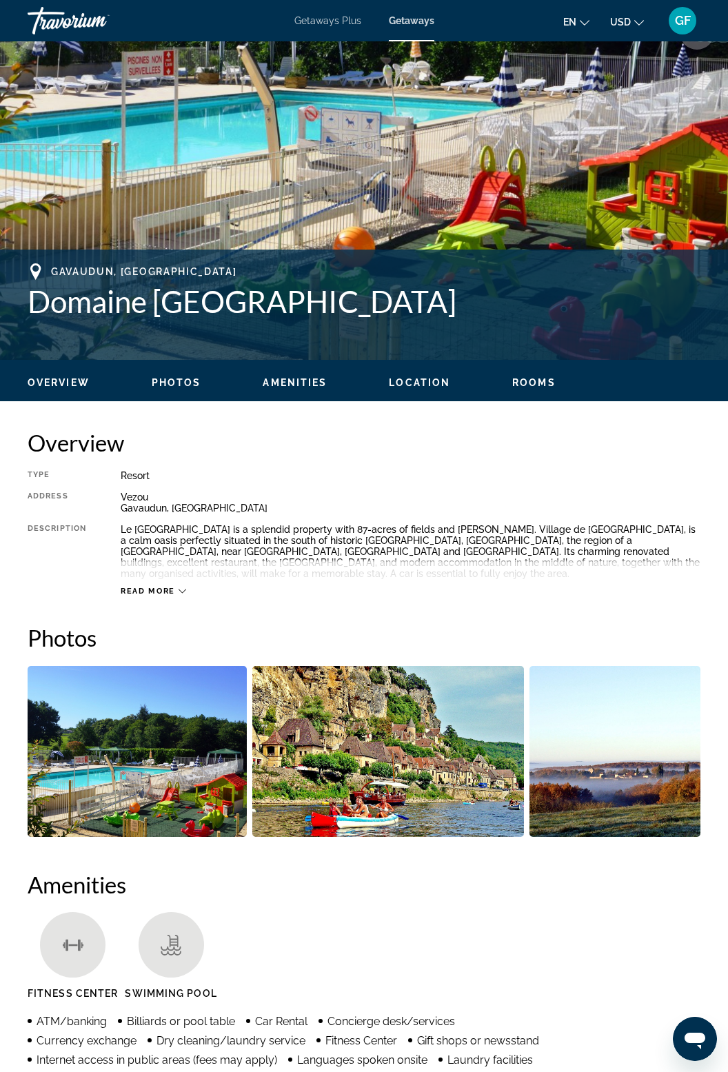
click at [176, 587] on div "Read more" at bounding box center [153, 591] width 65 height 9
click at [431, 788] on img "Open full-screen image slider" at bounding box center [387, 751] width 271 height 171
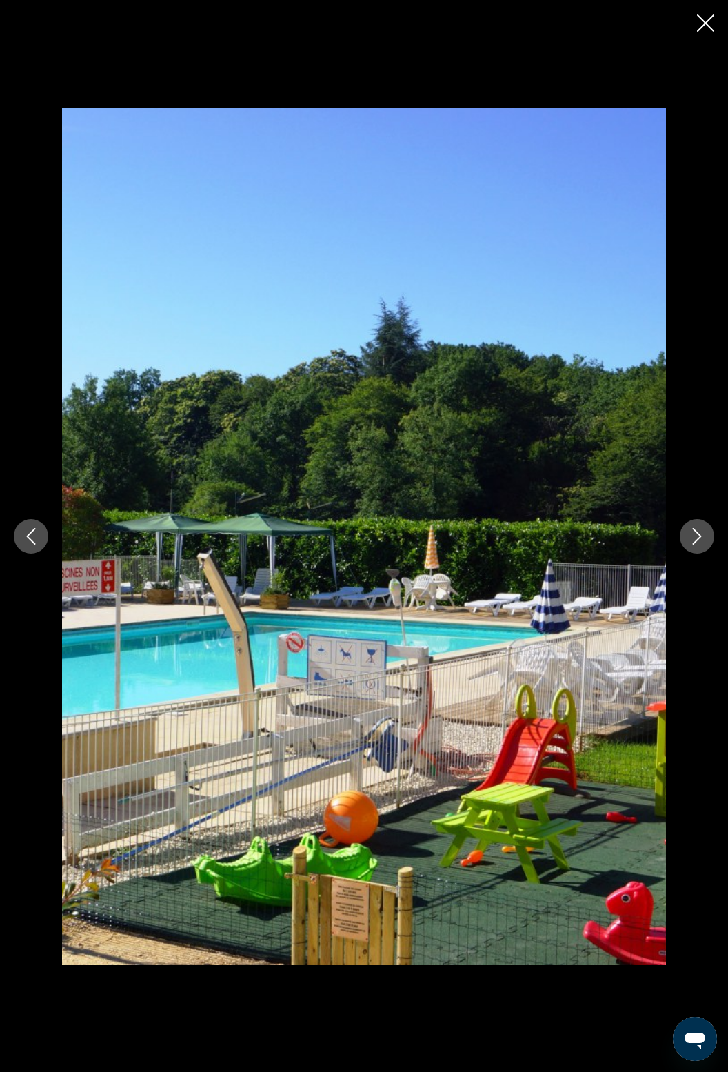
click at [687, 553] on button "Next image" at bounding box center [697, 536] width 34 height 34
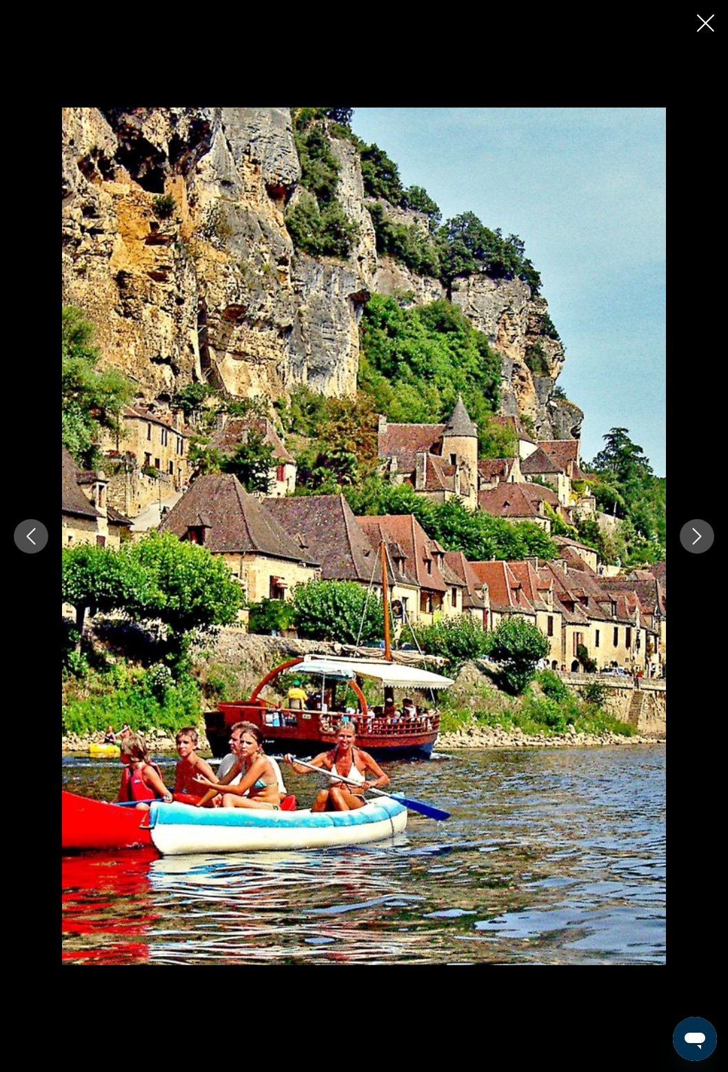
click at [692, 545] on icon "Next image" at bounding box center [697, 536] width 17 height 17
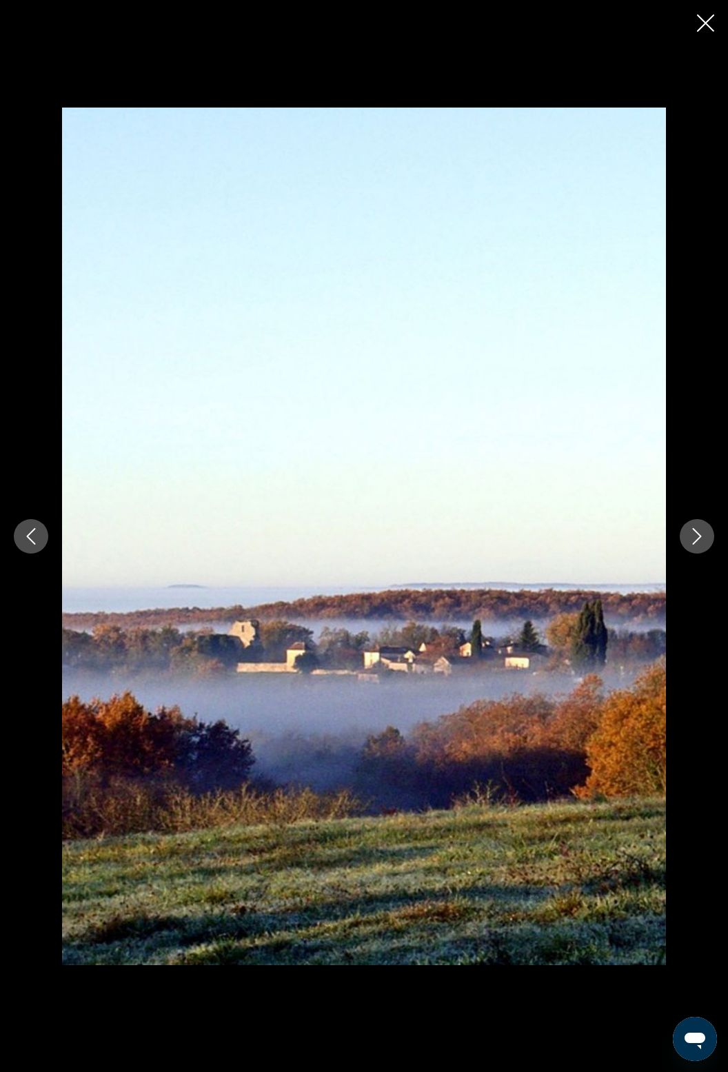
click at [690, 545] on icon "Next image" at bounding box center [697, 536] width 17 height 17
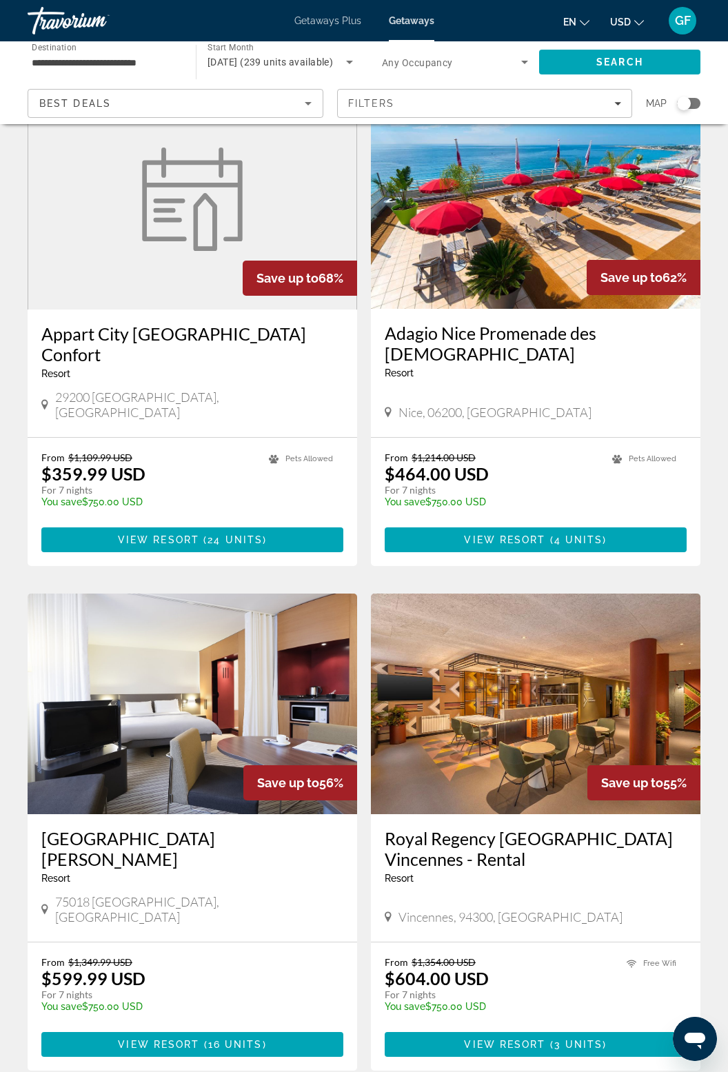
scroll to position [2090, 0]
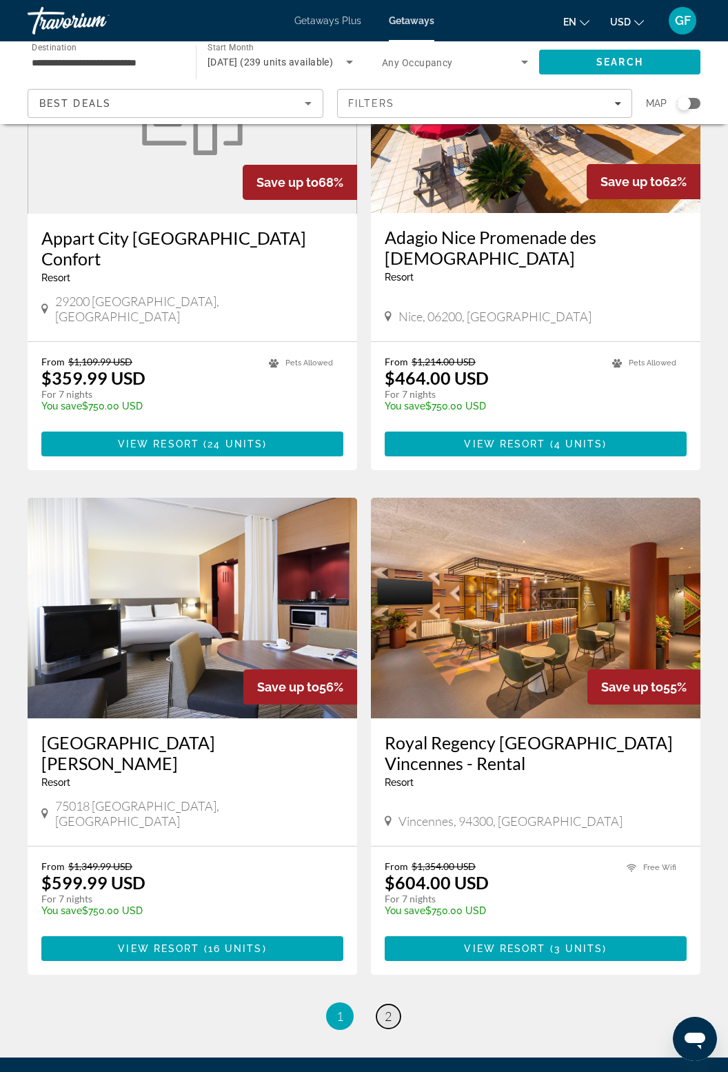
click at [389, 1004] on link "page 2" at bounding box center [388, 1016] width 24 height 24
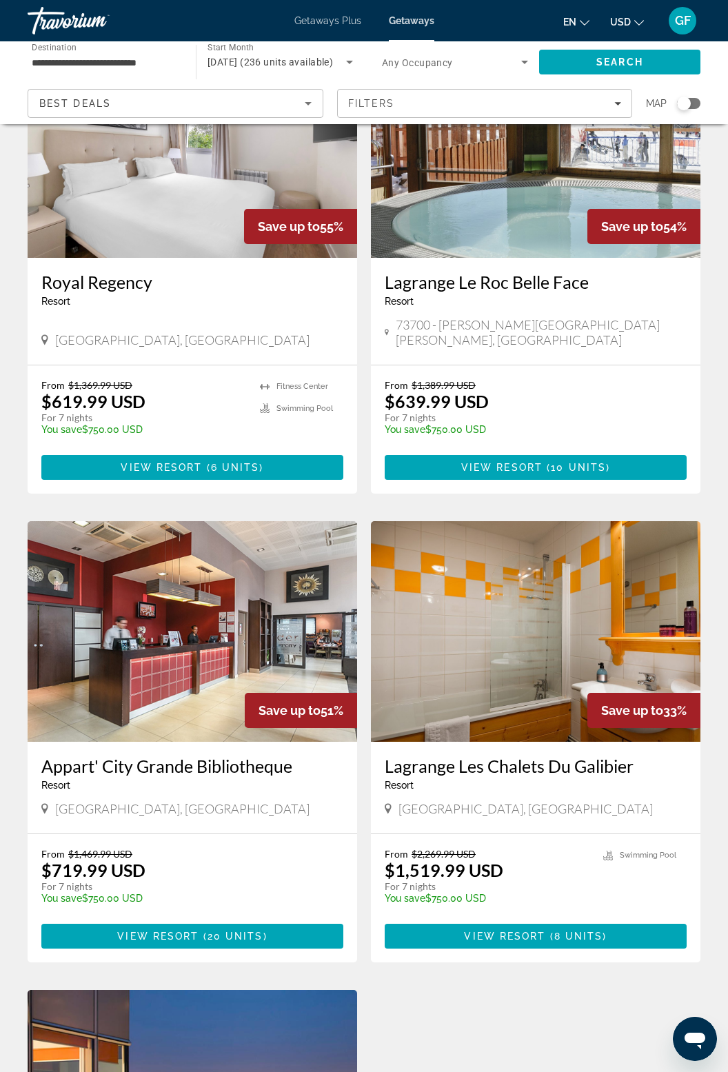
scroll to position [136, 0]
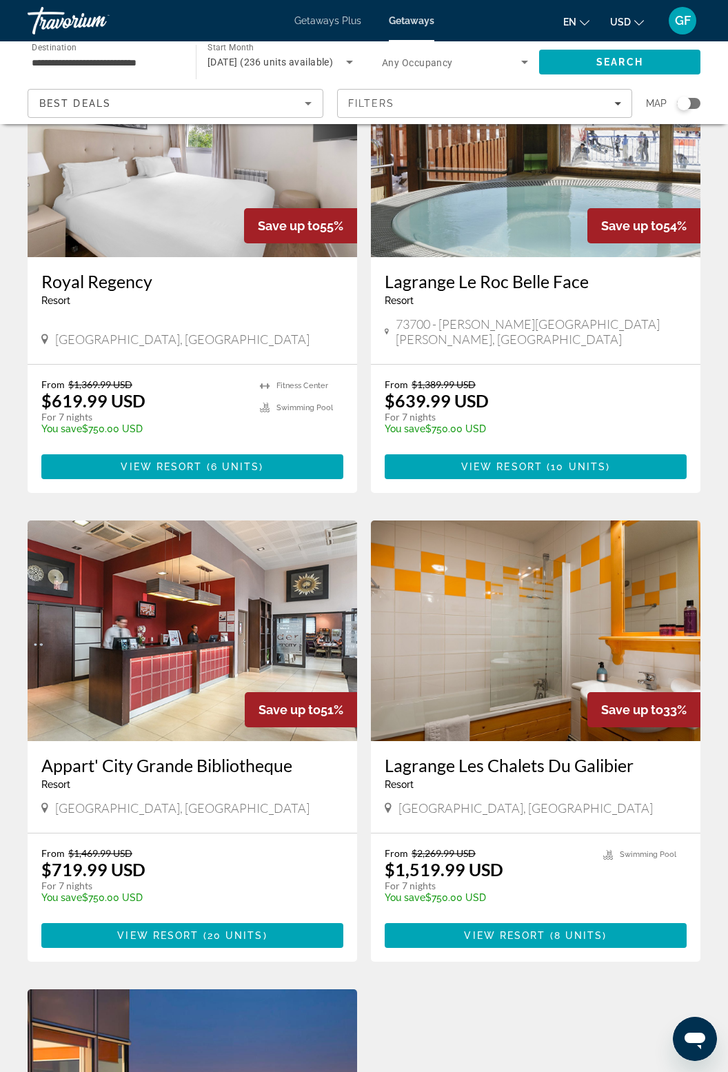
click at [183, 671] on img "Main content" at bounding box center [192, 630] width 329 height 221
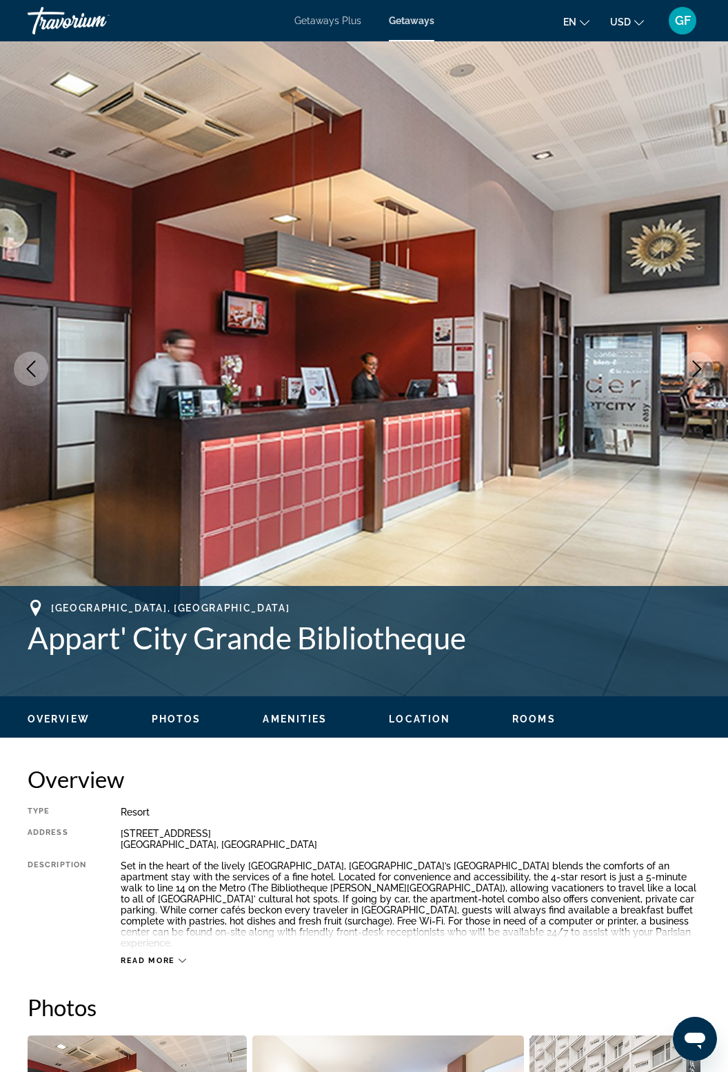
click at [700, 365] on icon "Next image" at bounding box center [697, 368] width 17 height 17
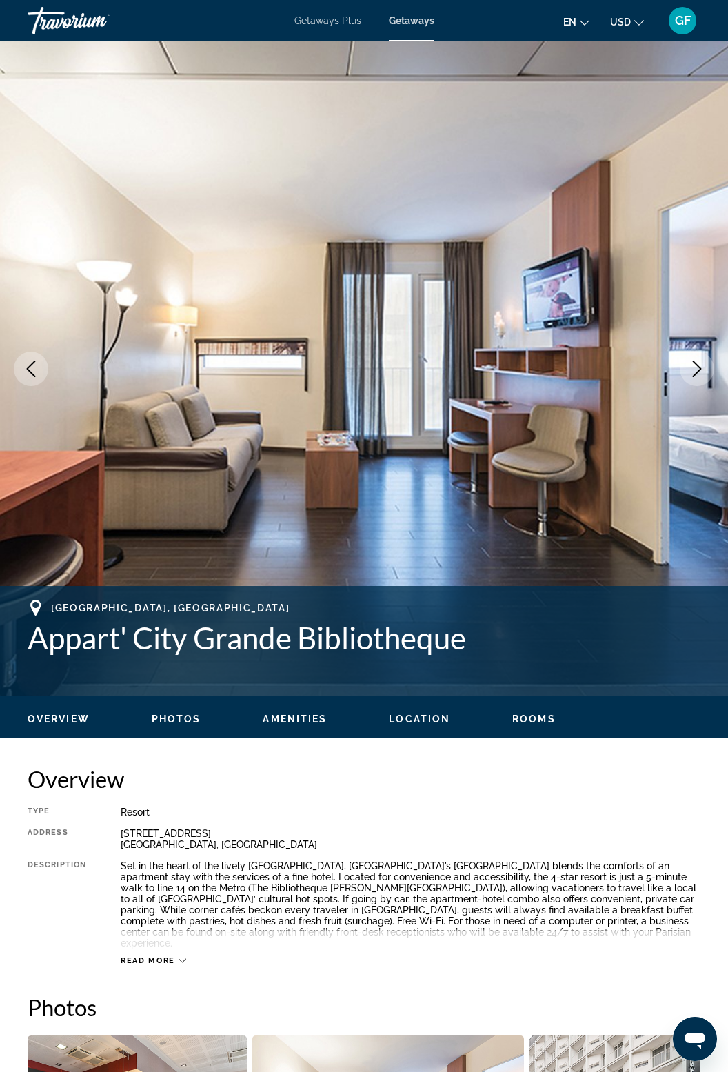
click at [694, 371] on icon "Next image" at bounding box center [697, 368] width 17 height 17
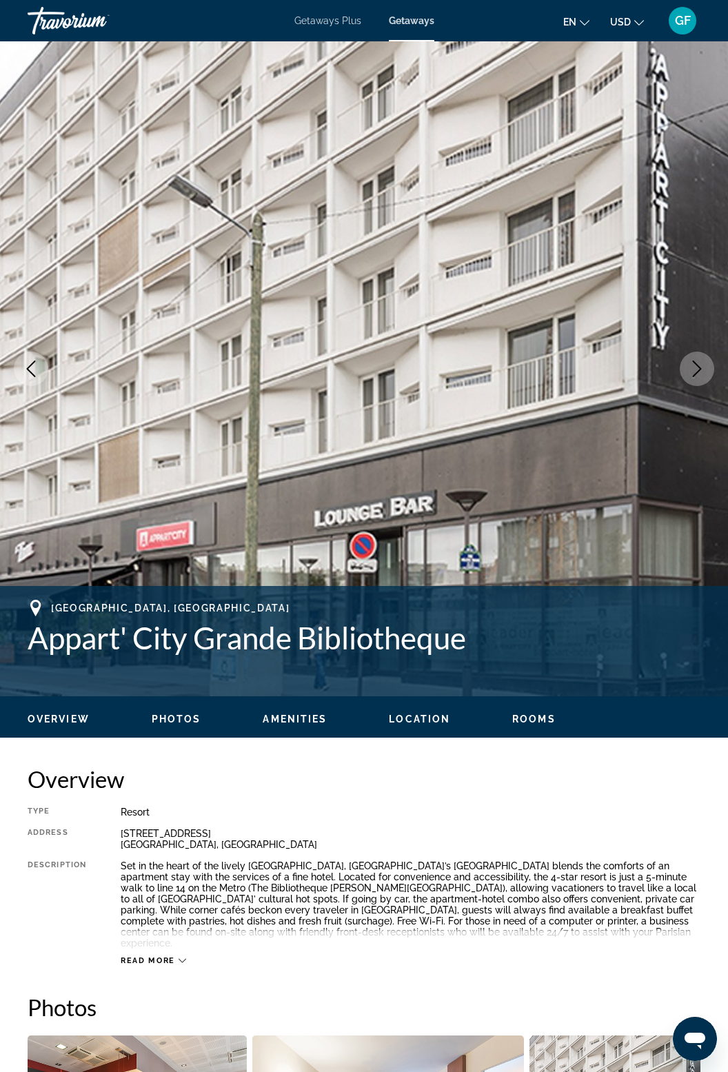
click at [682, 375] on button "Next image" at bounding box center [697, 369] width 34 height 34
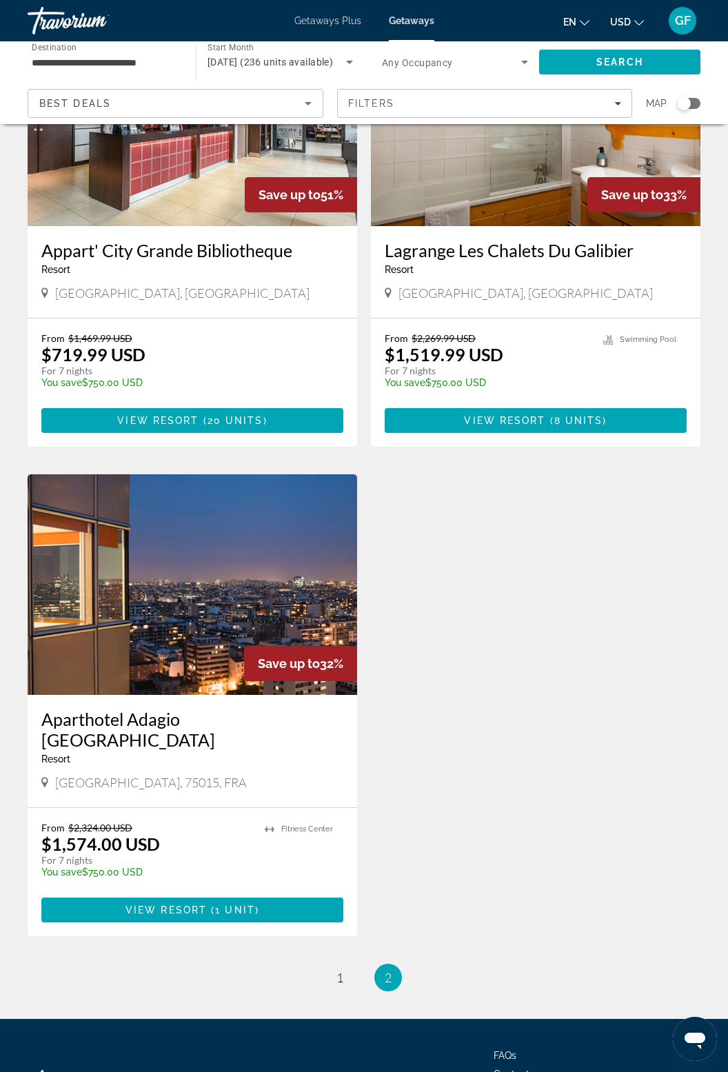
scroll to position [684, 0]
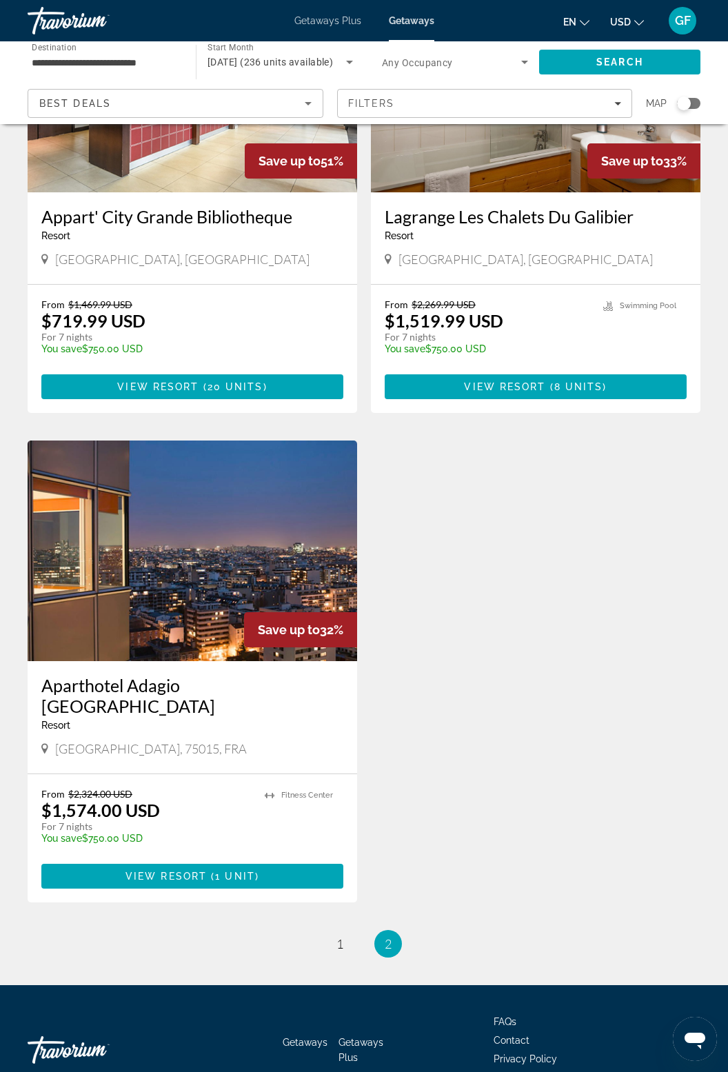
click at [237, 553] on img "Main content" at bounding box center [192, 550] width 329 height 221
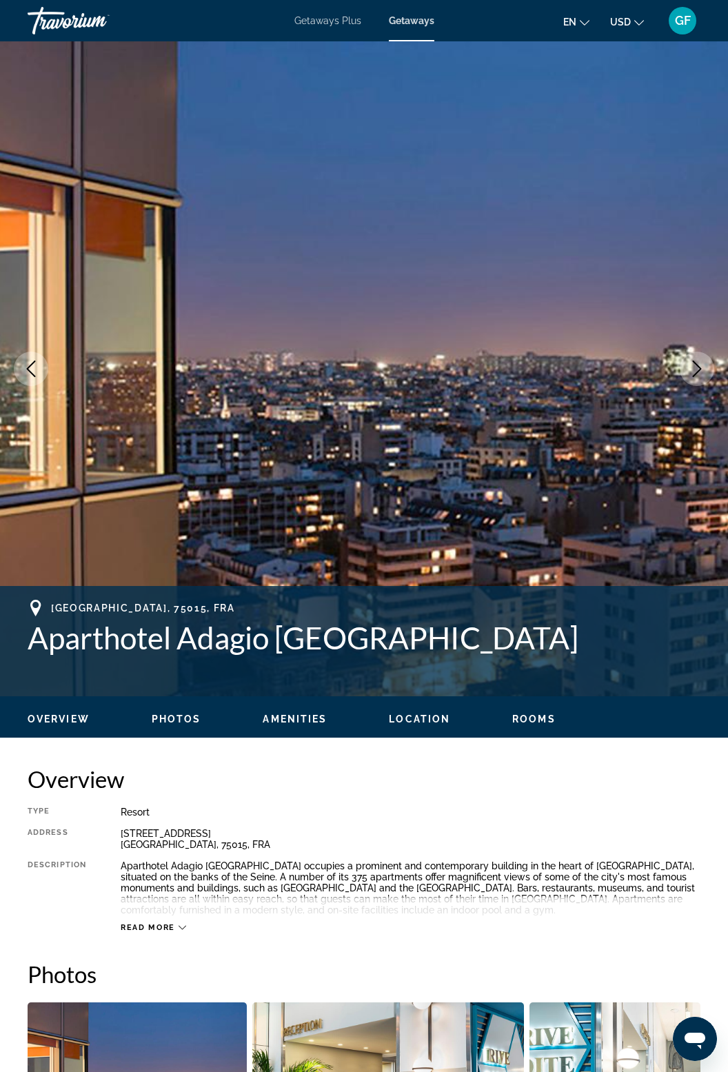
click at [691, 381] on button "Next image" at bounding box center [697, 369] width 34 height 34
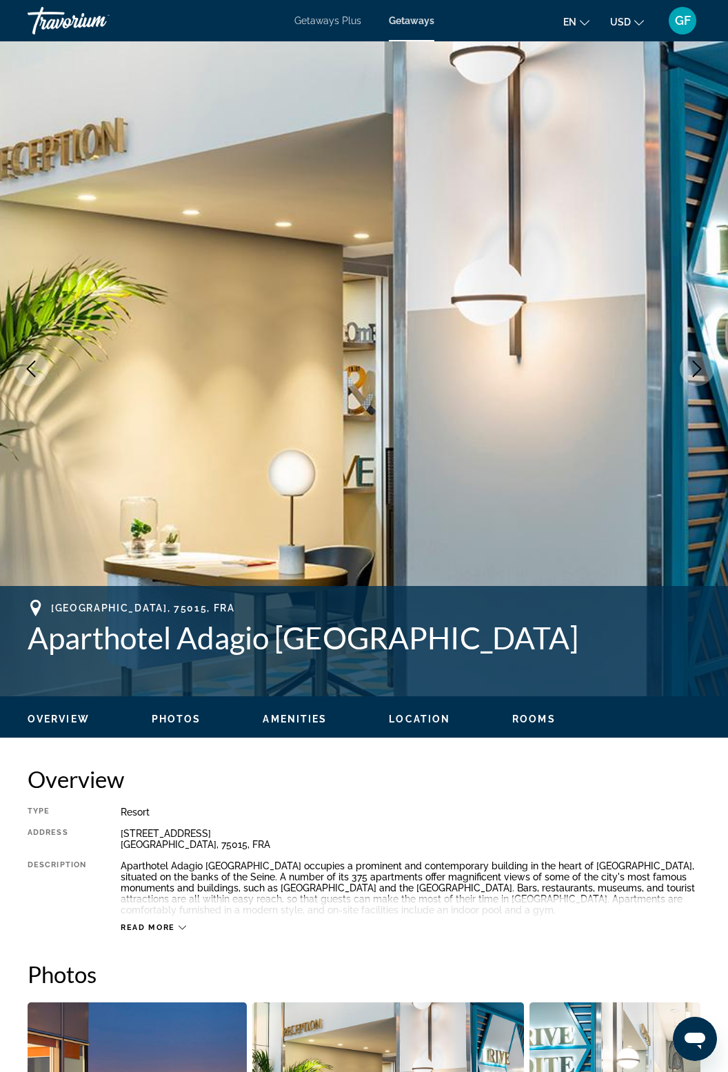
click at [701, 372] on icon "Next image" at bounding box center [697, 368] width 17 height 17
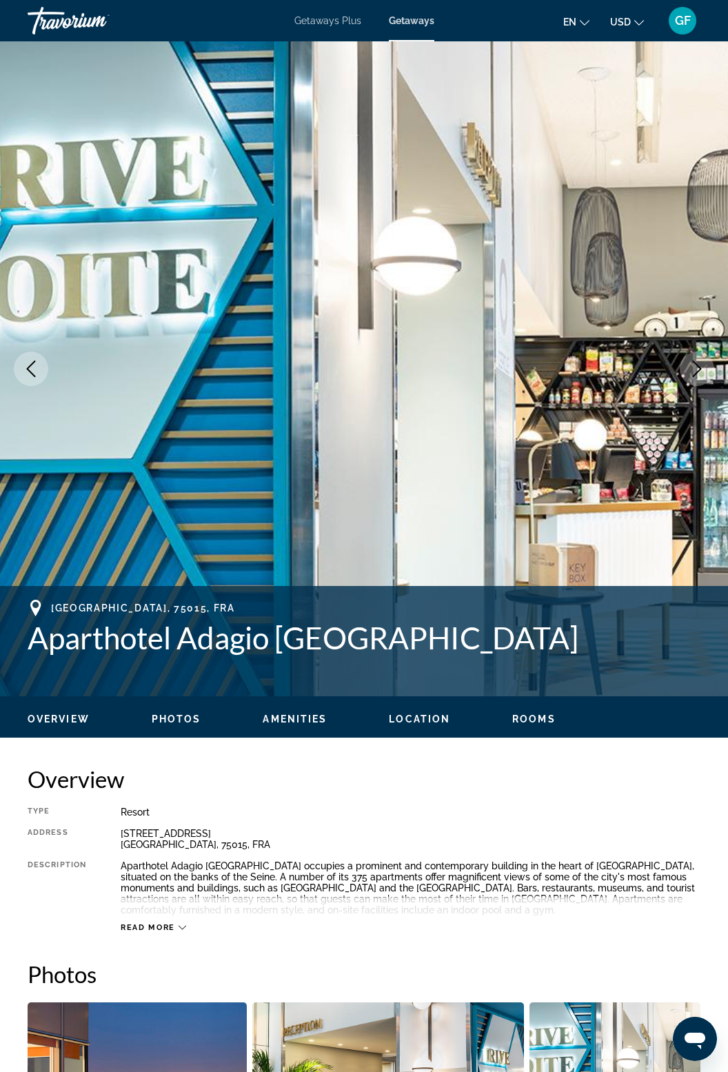
click at [702, 367] on icon "Next image" at bounding box center [697, 368] width 17 height 17
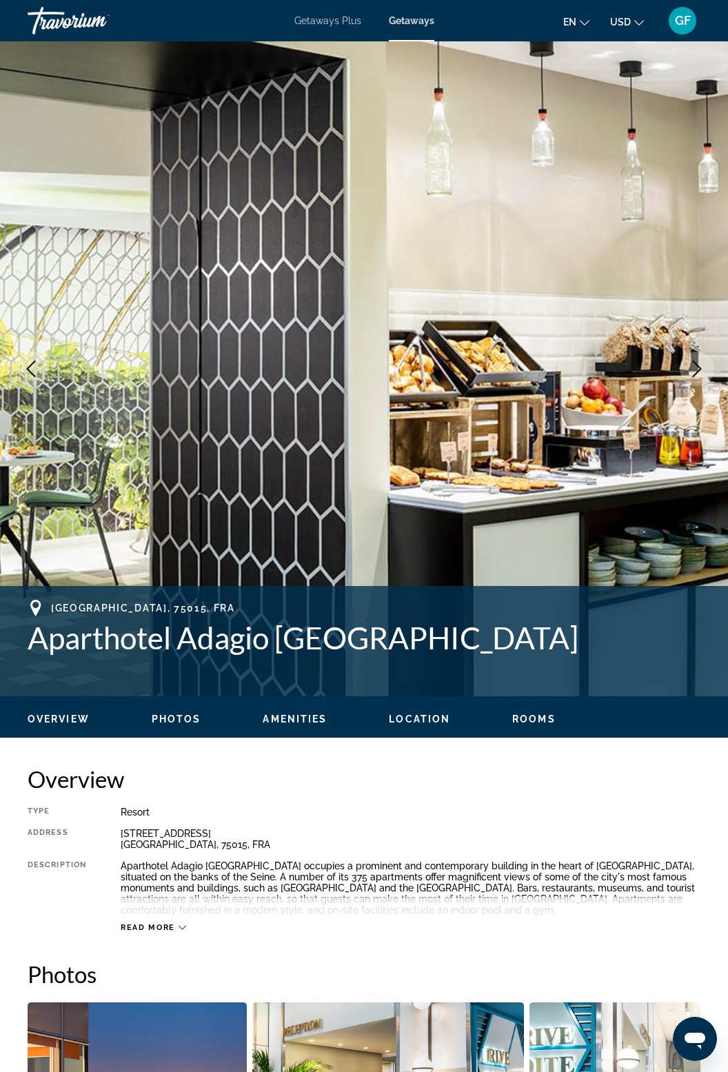
click at [693, 365] on icon "Next image" at bounding box center [697, 368] width 17 height 17
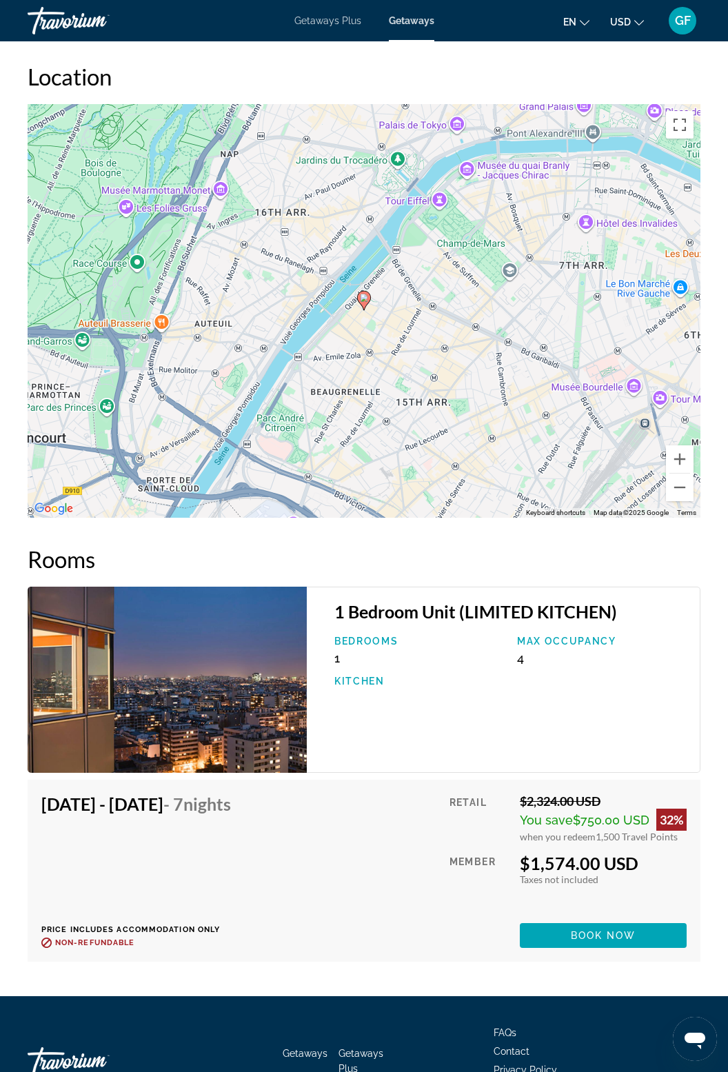
scroll to position [1989, 0]
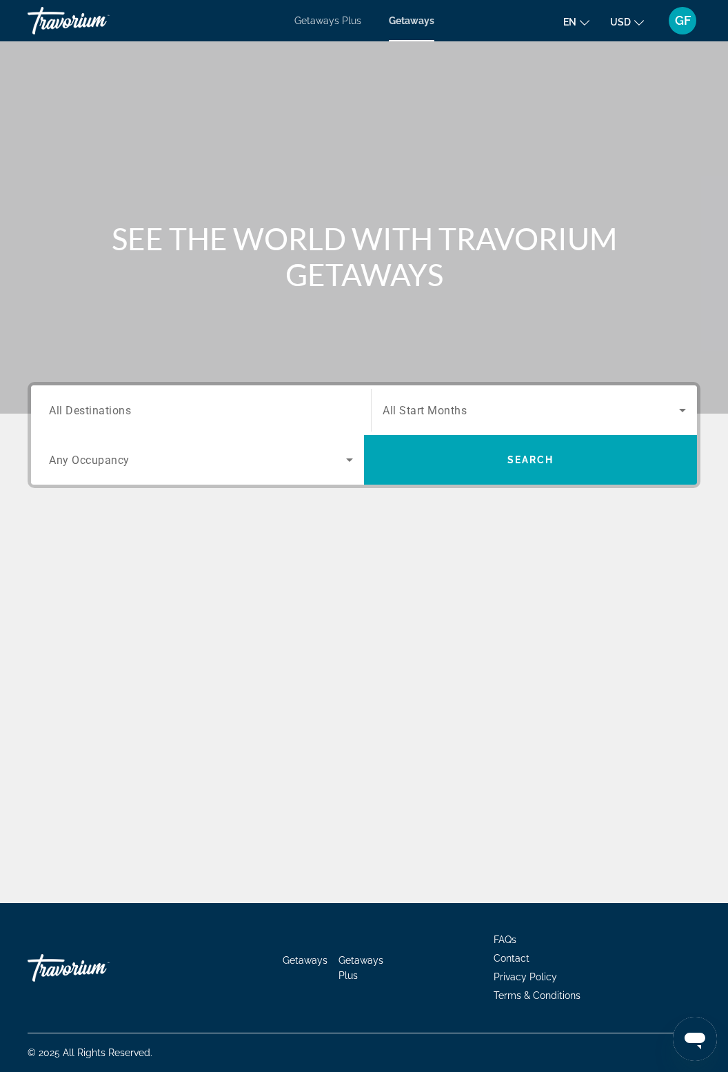
click at [319, 415] on input "Destination All Destinations" at bounding box center [201, 411] width 304 height 17
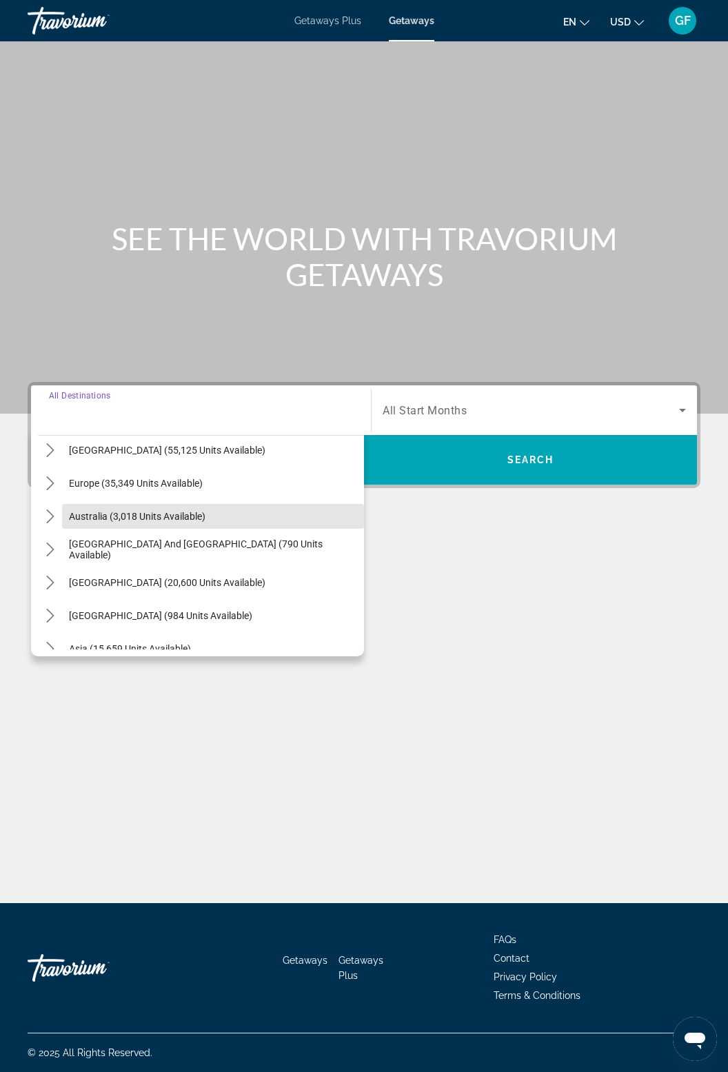
scroll to position [143, 0]
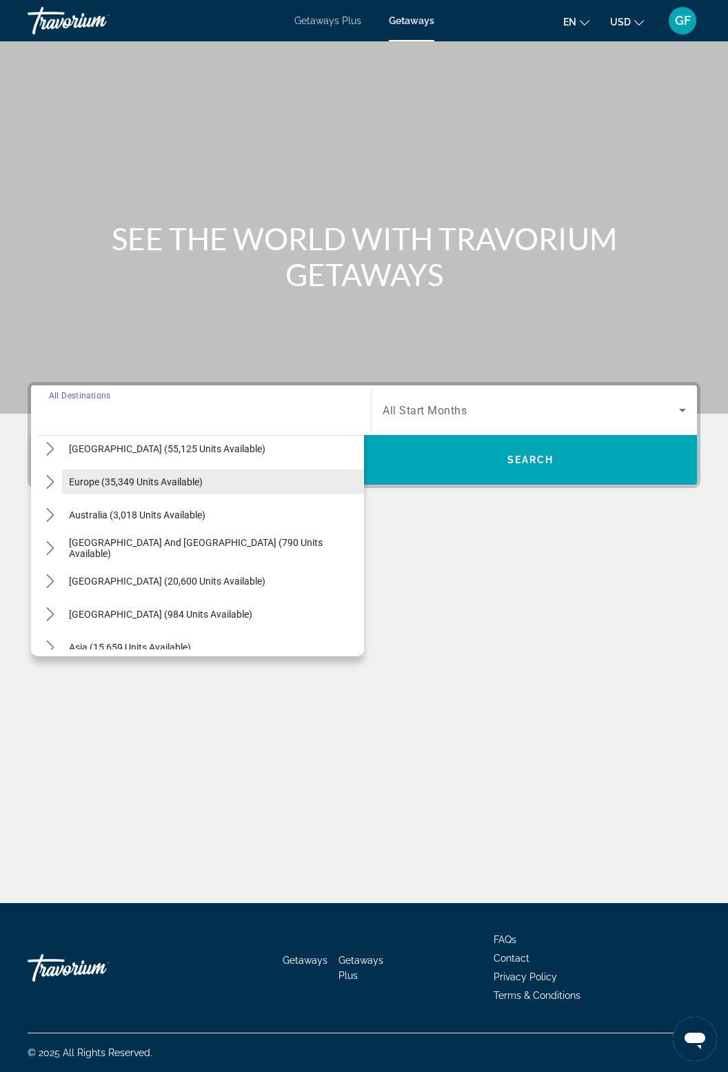
click at [132, 486] on span "Europe (35,349 units available)" at bounding box center [136, 481] width 134 height 11
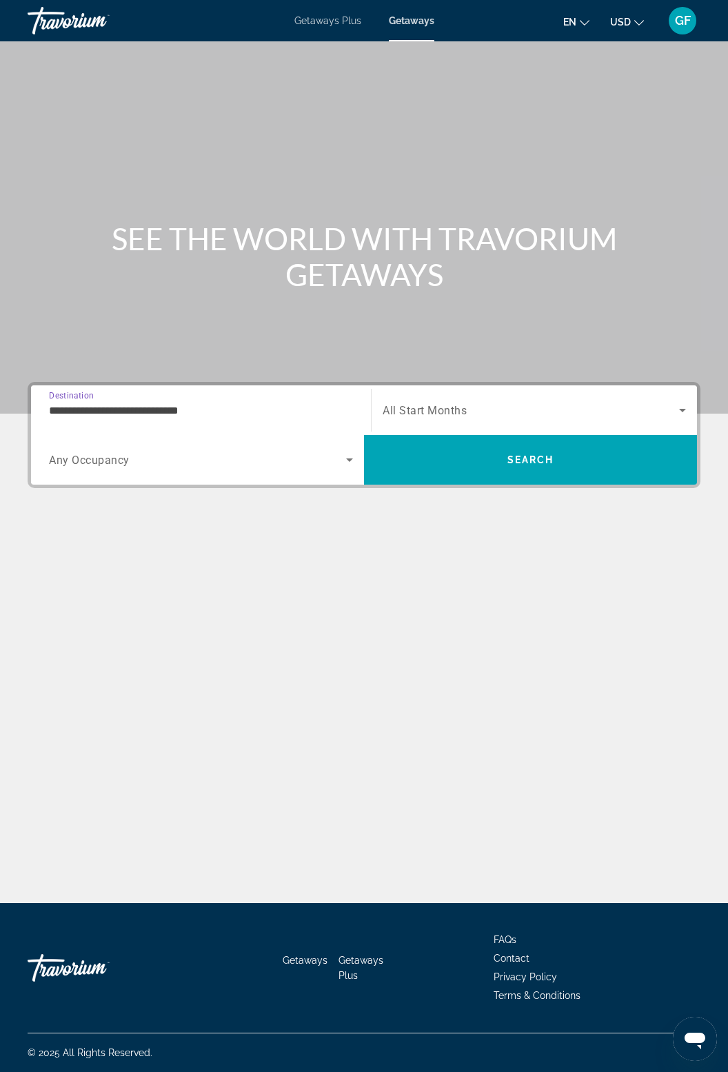
click at [234, 426] on div "**********" at bounding box center [201, 410] width 304 height 39
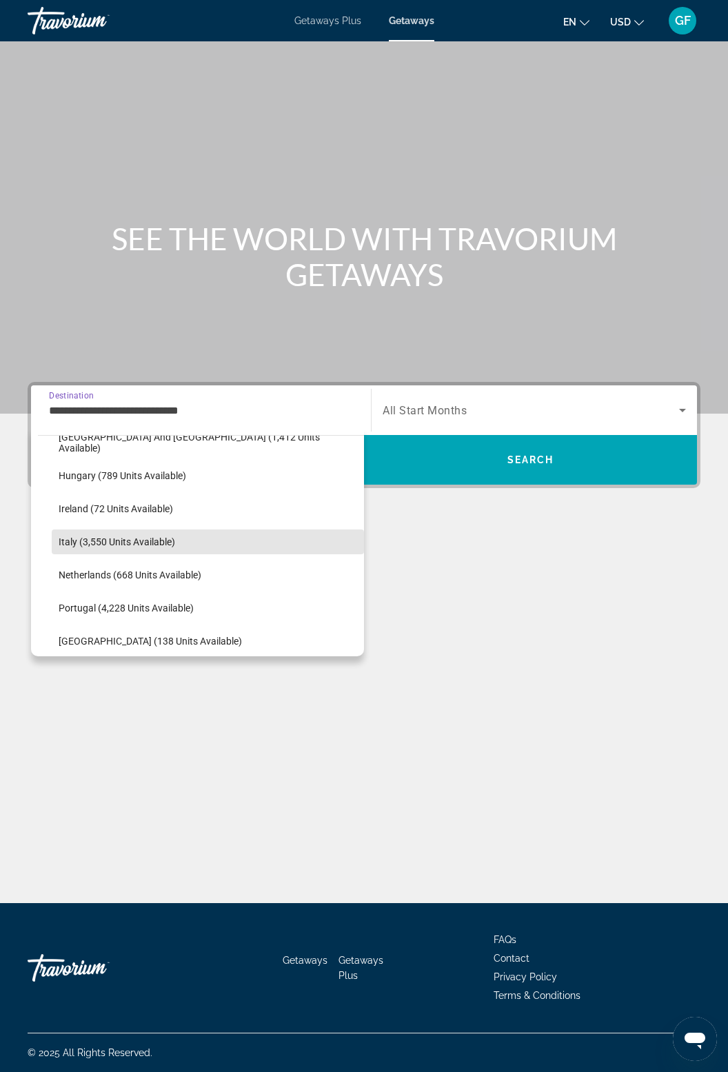
scroll to position [478, 0]
click at [156, 538] on span "Italy (3,550 units available)" at bounding box center [117, 543] width 116 height 11
type input "**********"
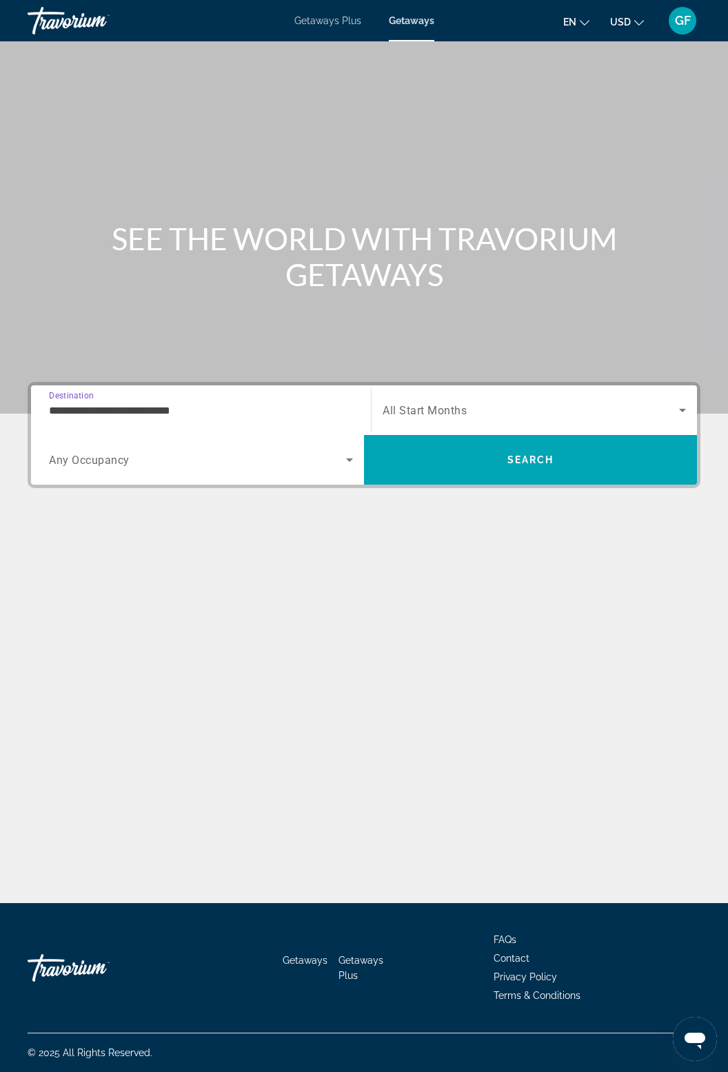
click at [493, 409] on span "Search widget" at bounding box center [531, 410] width 296 height 17
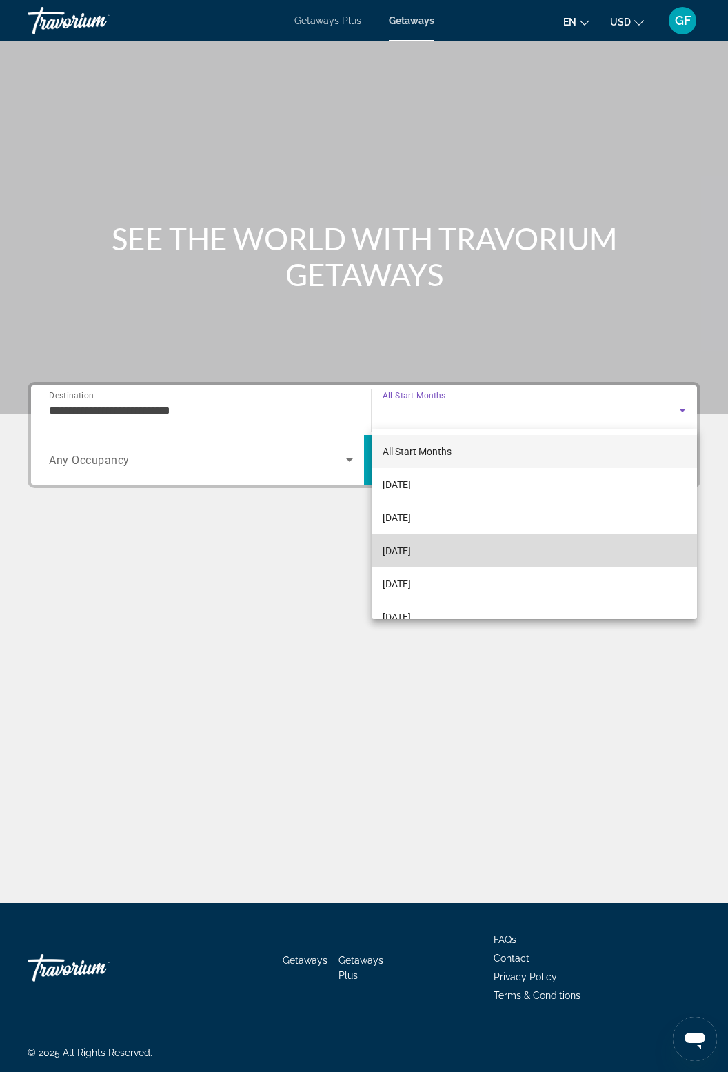
click at [411, 552] on span "[DATE]" at bounding box center [397, 550] width 28 height 17
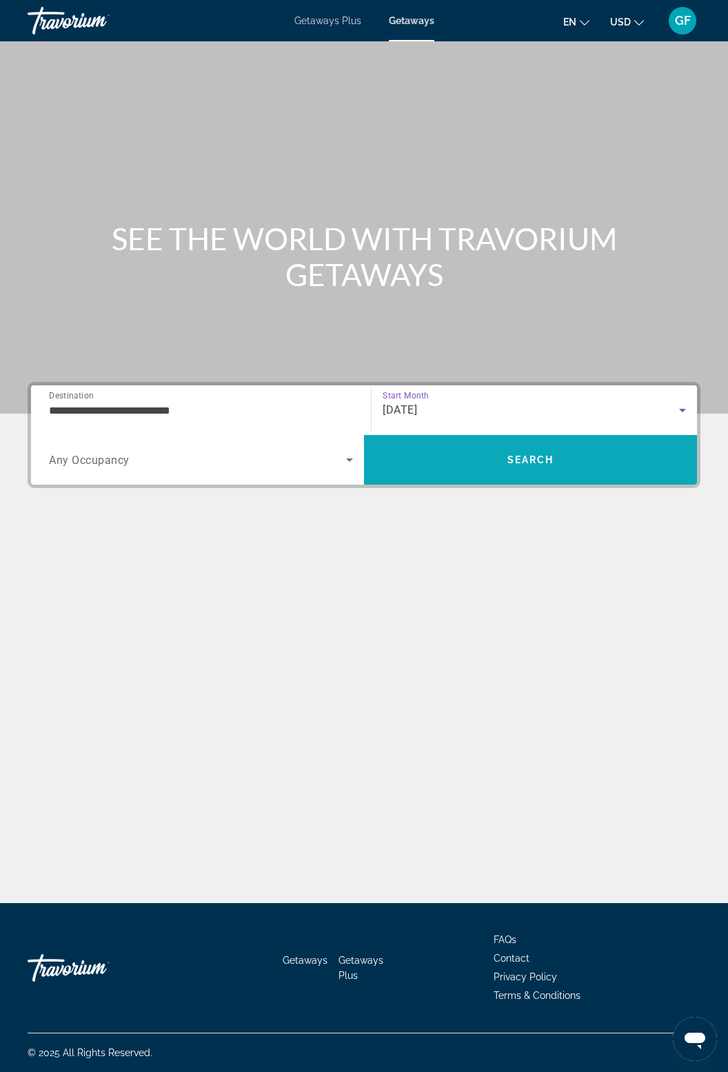
click at [558, 464] on span "Search" at bounding box center [530, 459] width 333 height 33
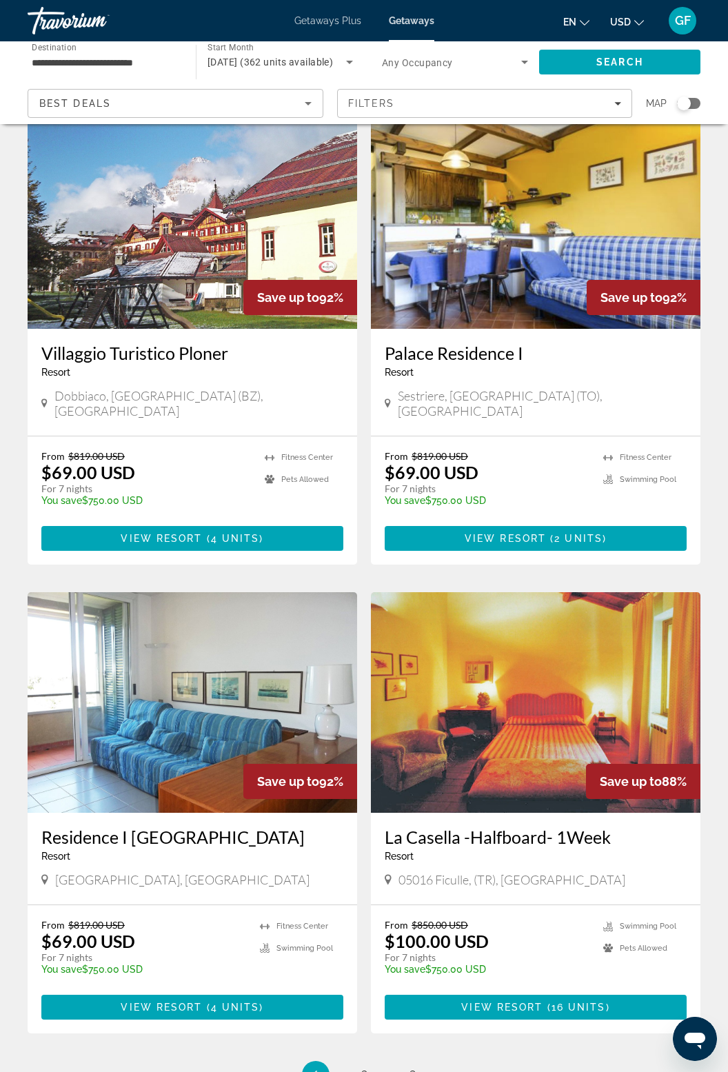
scroll to position [2042, 0]
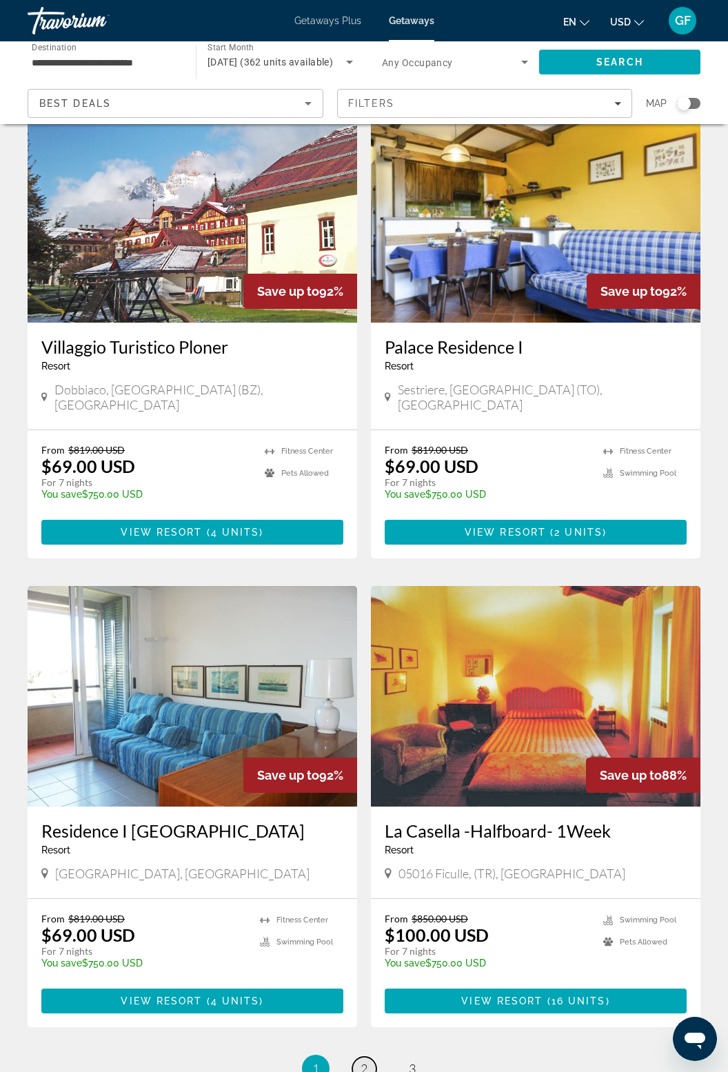
click at [363, 1061] on span "2" at bounding box center [363, 1068] width 7 height 15
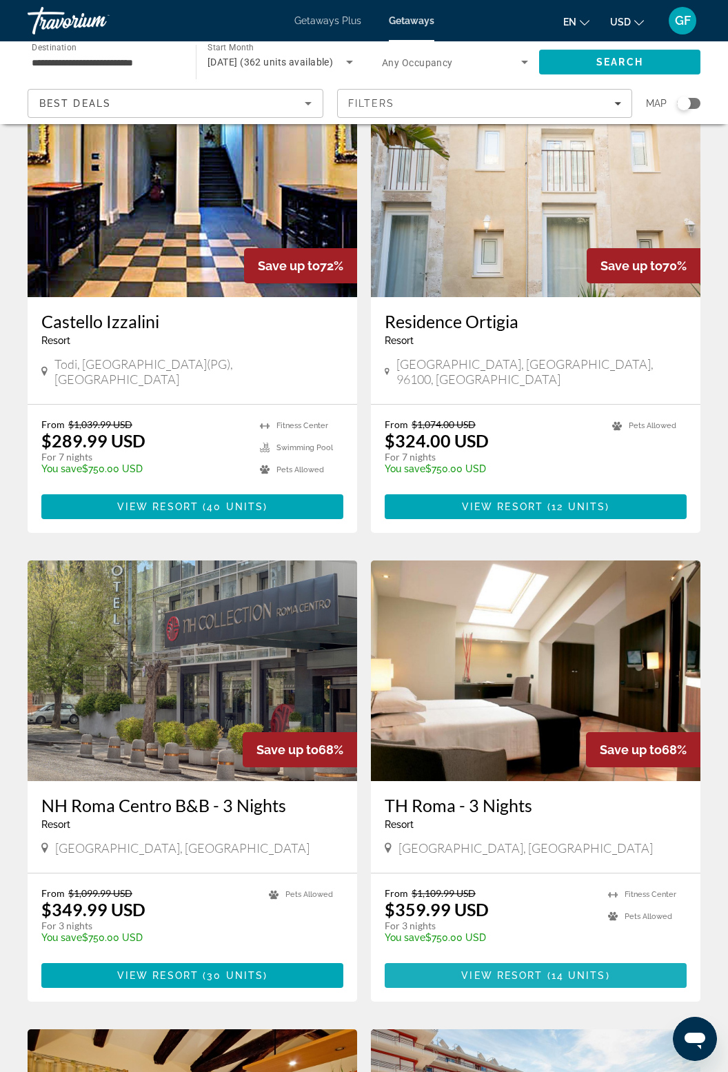
scroll to position [1101, 0]
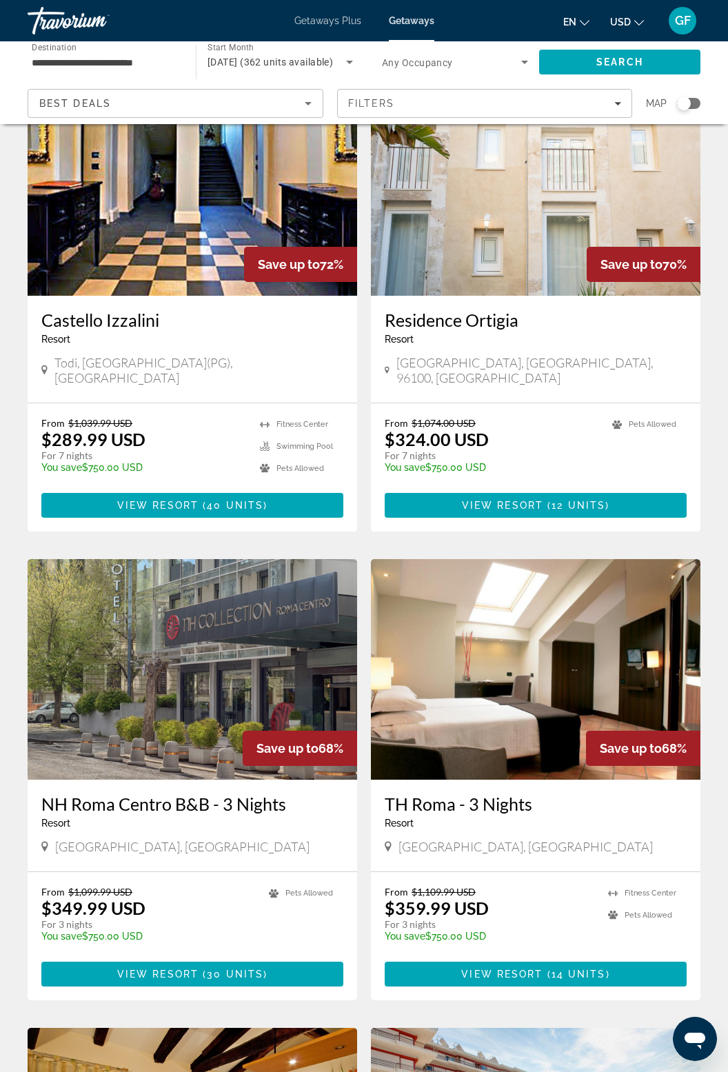
click at [229, 596] on img "Main content" at bounding box center [192, 669] width 329 height 221
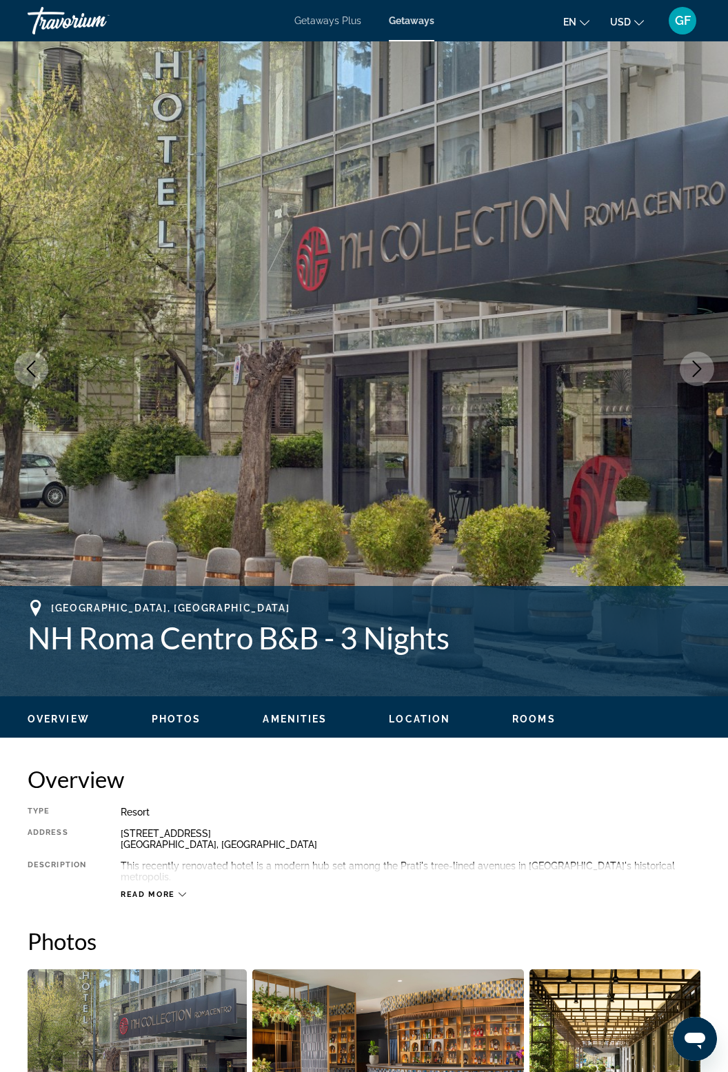
click at [704, 362] on icon "Next image" at bounding box center [697, 368] width 17 height 17
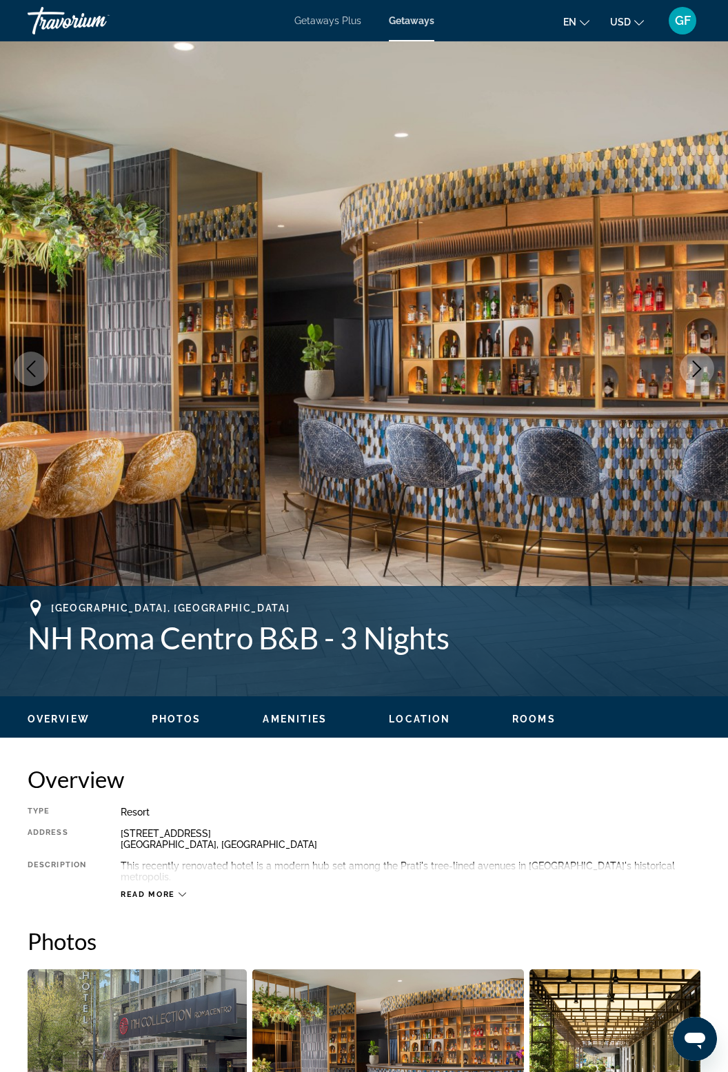
click at [690, 374] on icon "Next image" at bounding box center [697, 368] width 17 height 17
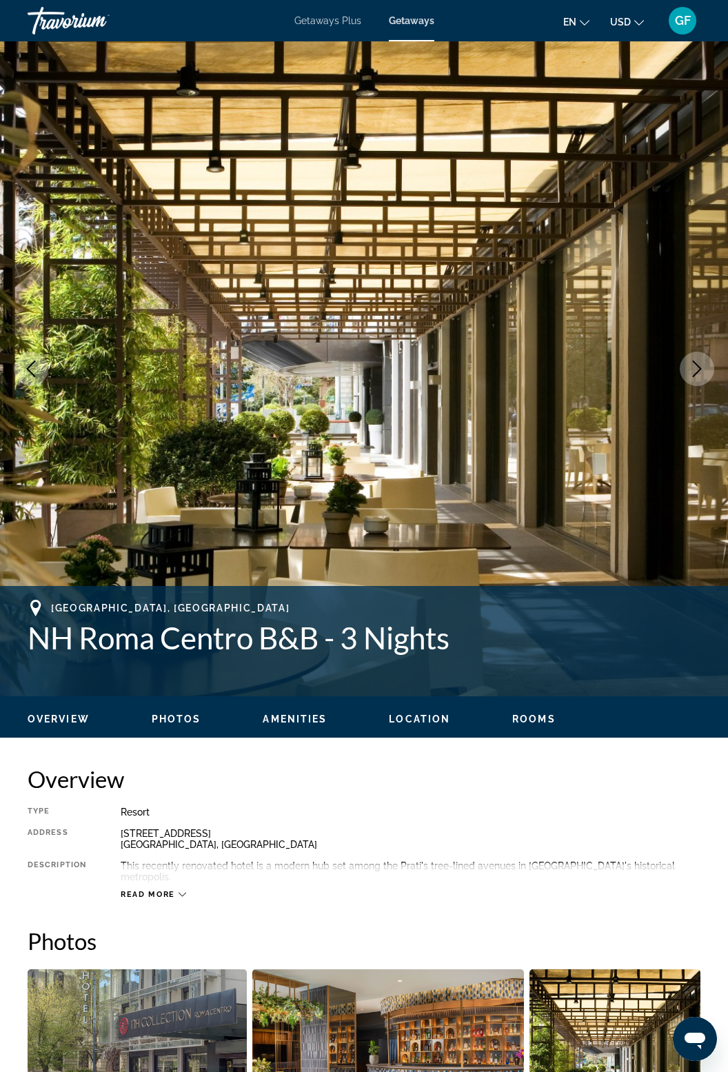
click at [697, 369] on icon "Next image" at bounding box center [697, 368] width 17 height 17
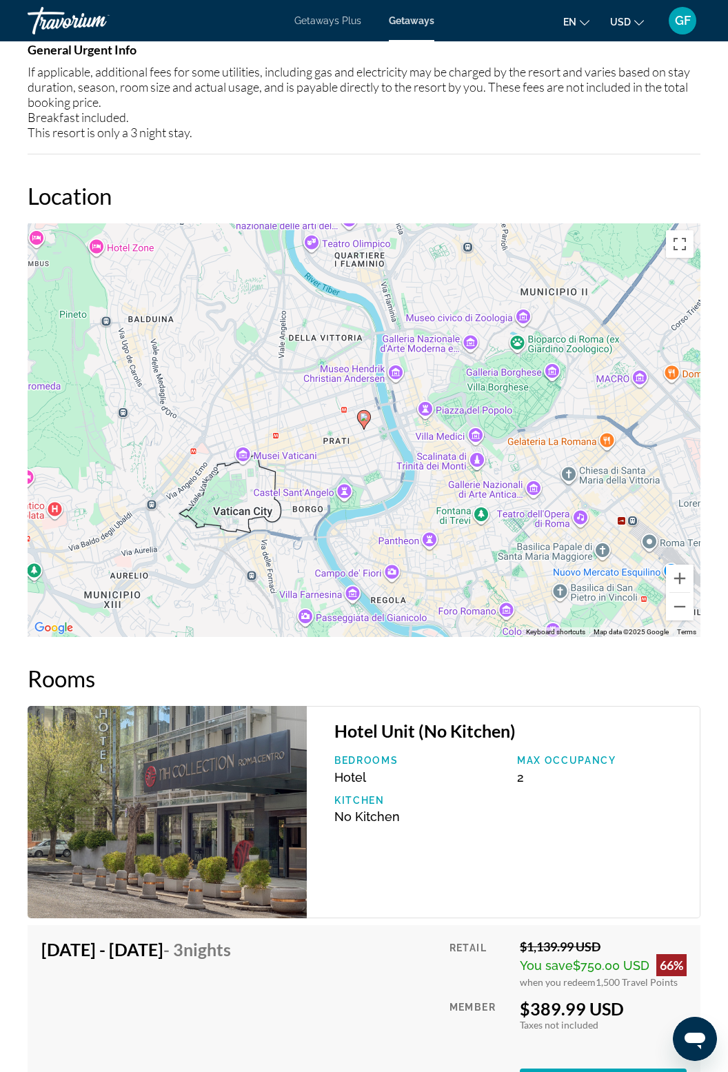
scroll to position [1649, 0]
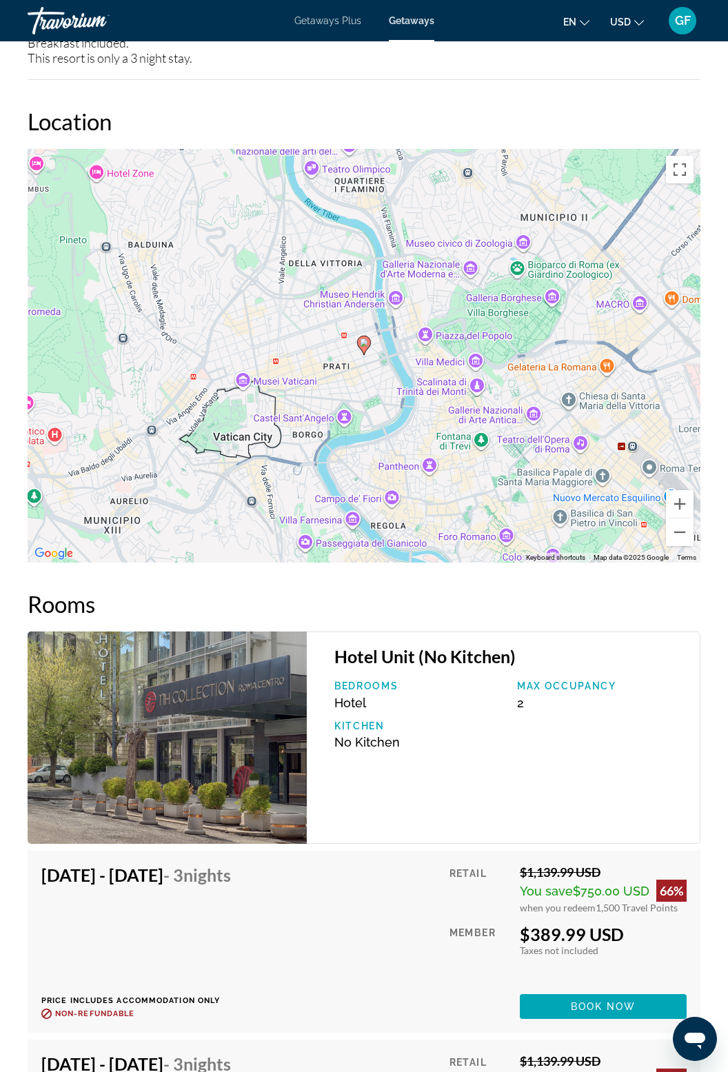
click at [652, 944] on div "Taxes included Taxes not included" at bounding box center [603, 950] width 167 height 12
click at [518, 726] on div "Bedrooms Hotel Max Occupancy 2 Kitchen No Kitchen" at bounding box center [509, 719] width 365 height 79
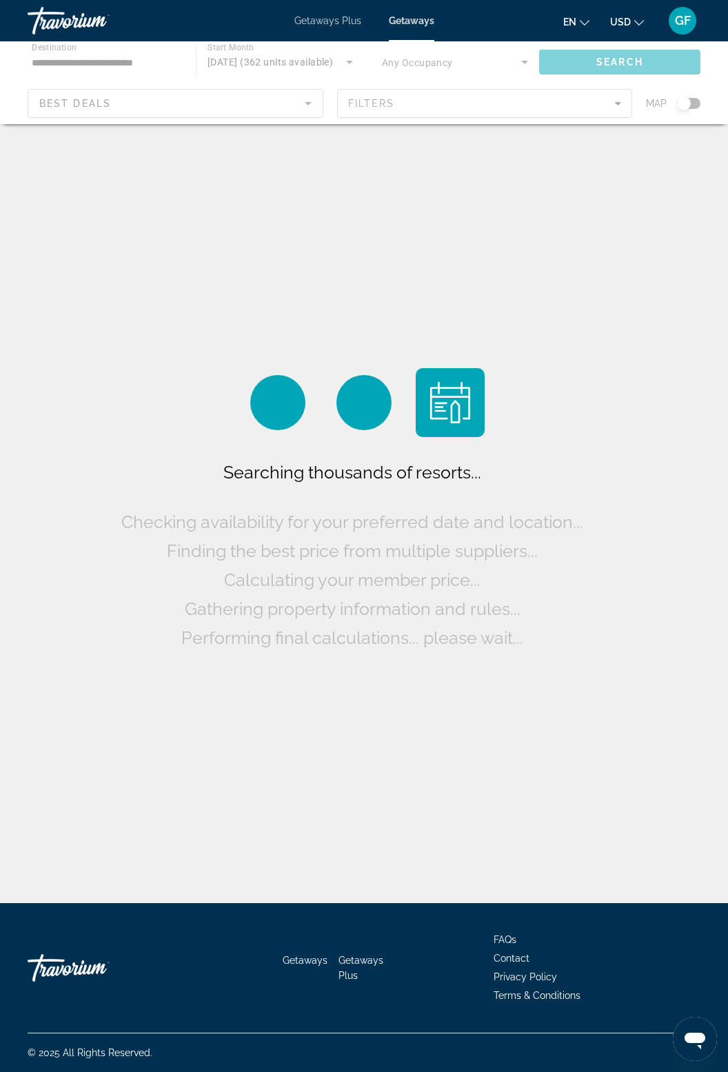
click at [513, 63] on div "Main content" at bounding box center [364, 82] width 728 height 83
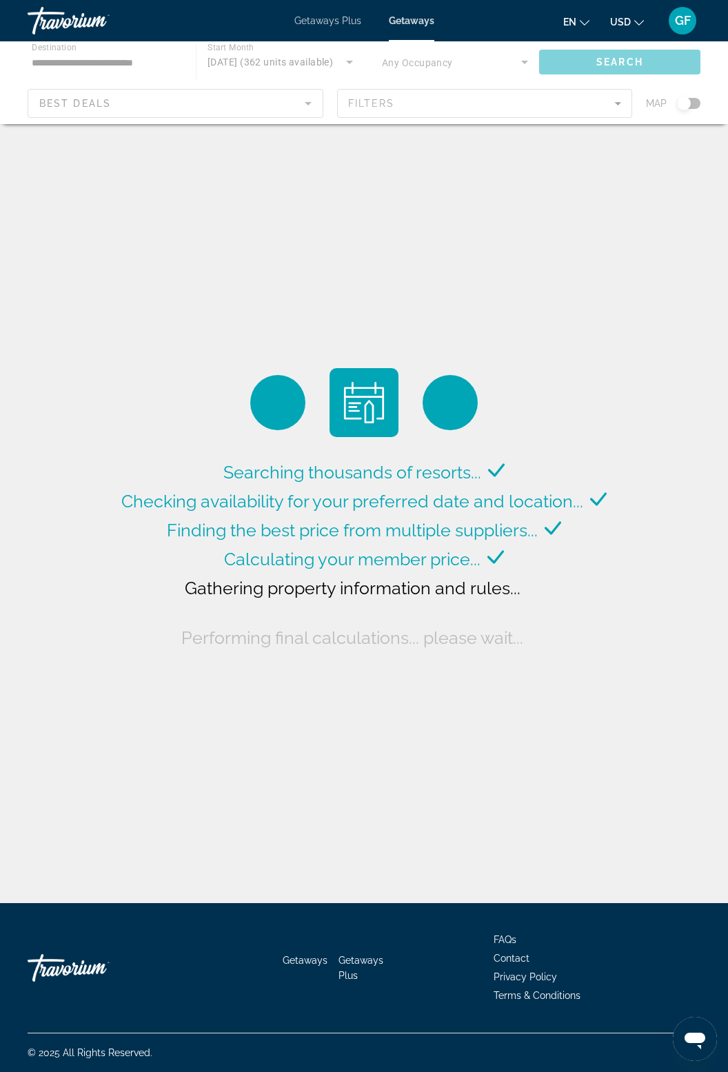
click at [511, 52] on div "Main content" at bounding box center [364, 82] width 728 height 83
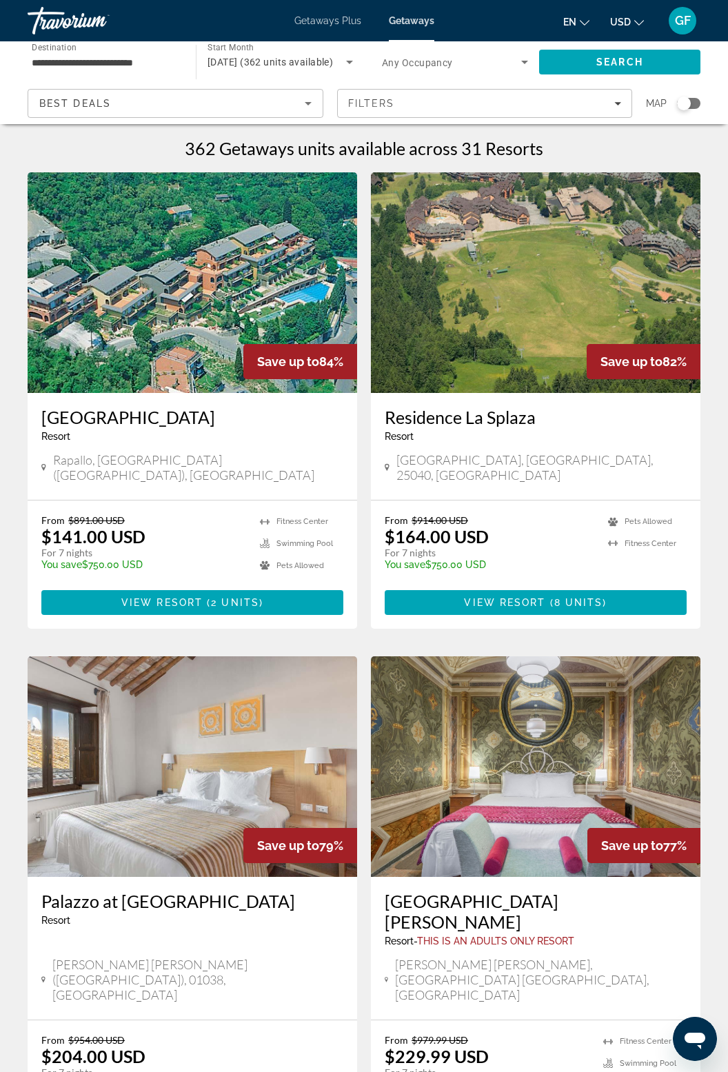
click at [505, 68] on span "Search widget" at bounding box center [451, 62] width 139 height 17
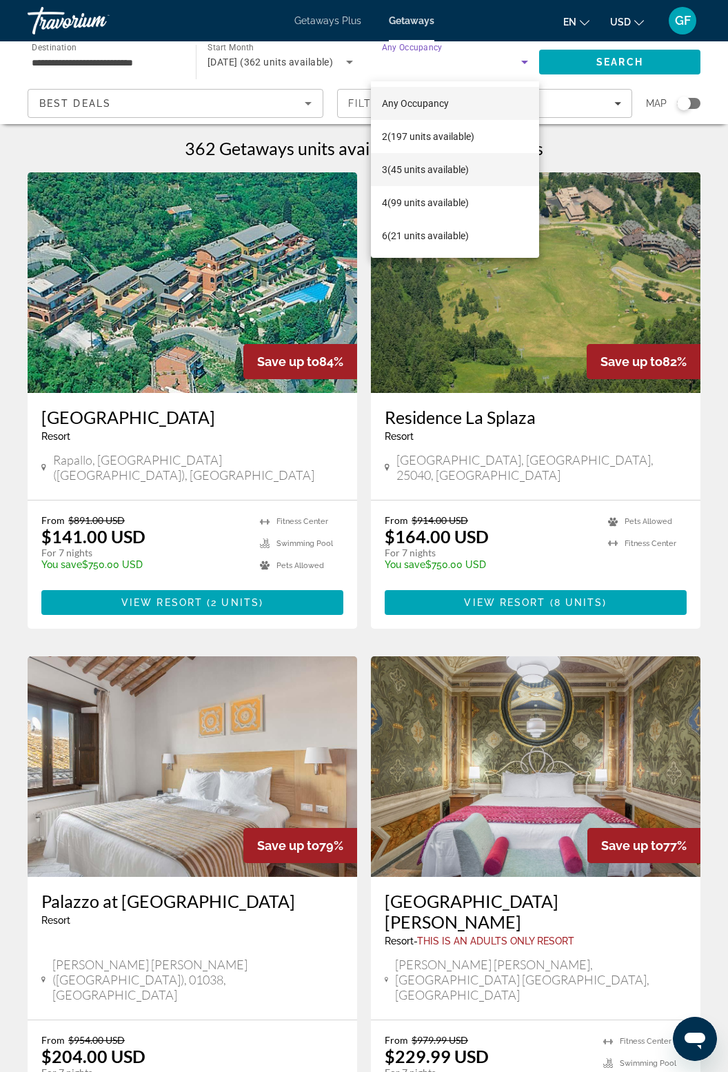
click at [455, 174] on span "3 (45 units available)" at bounding box center [425, 169] width 87 height 17
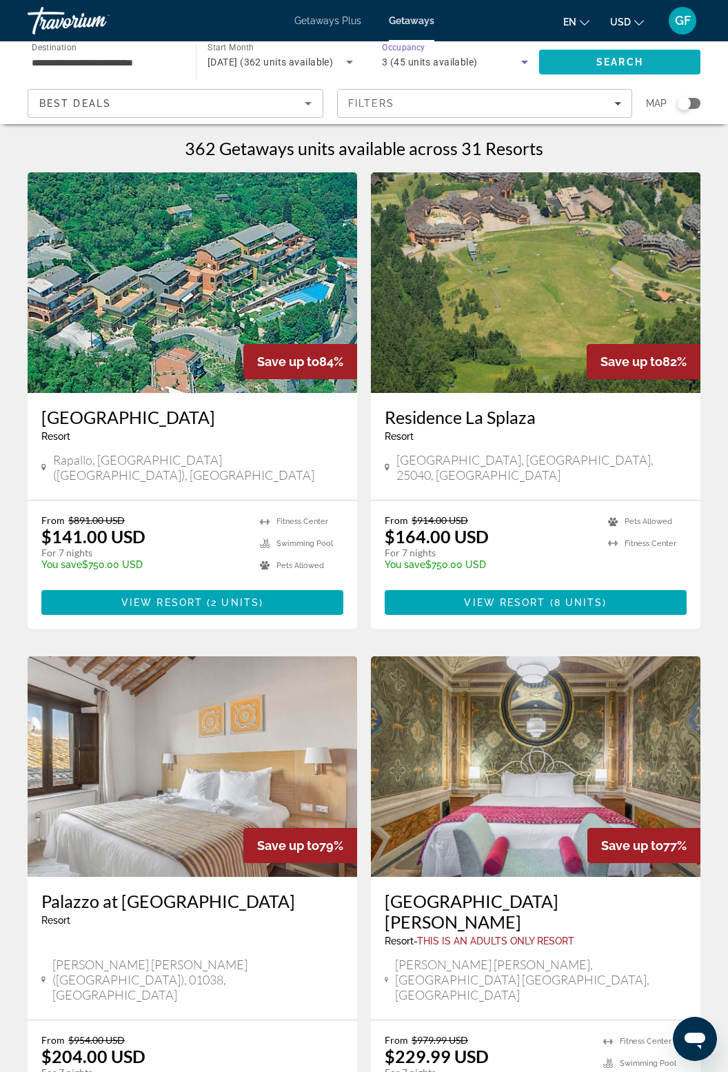
click at [643, 58] on span "Search" at bounding box center [619, 61] width 161 height 33
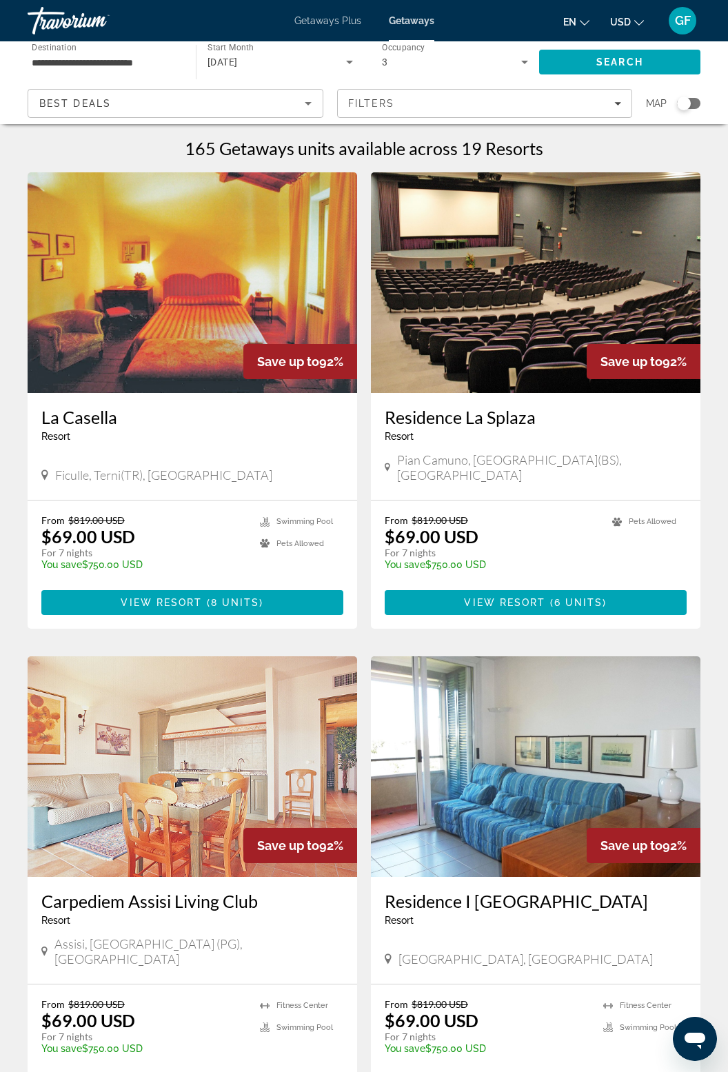
click at [143, 64] on input "**********" at bounding box center [105, 62] width 146 height 17
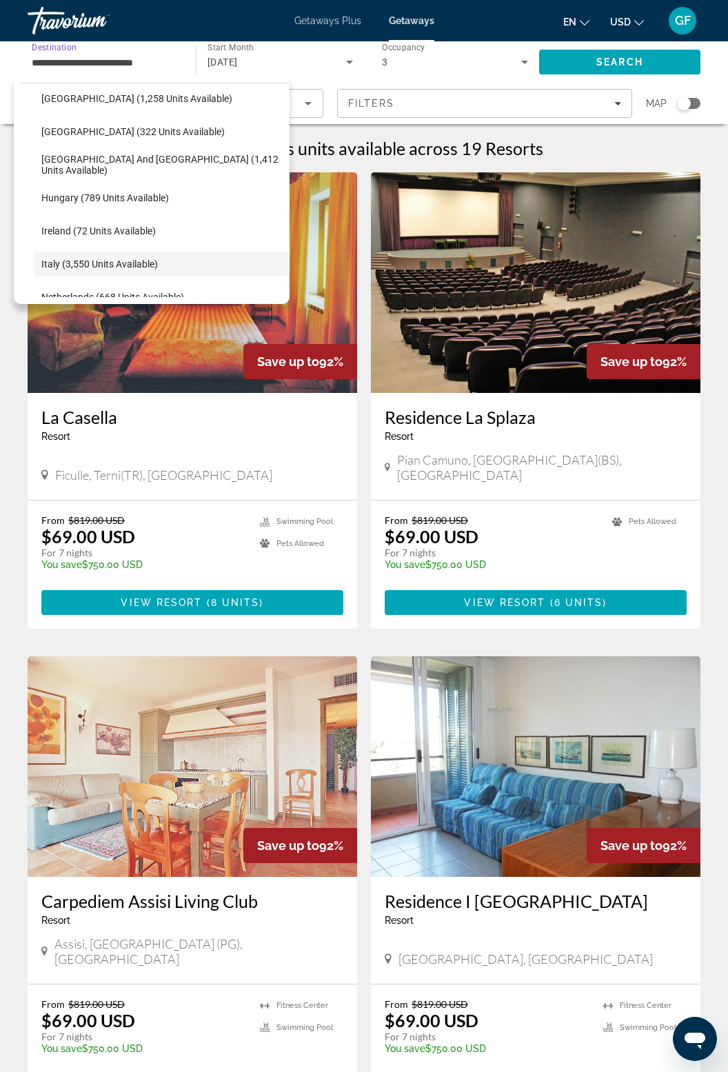
scroll to position [404, 0]
